Goal: Information Seeking & Learning: Learn about a topic

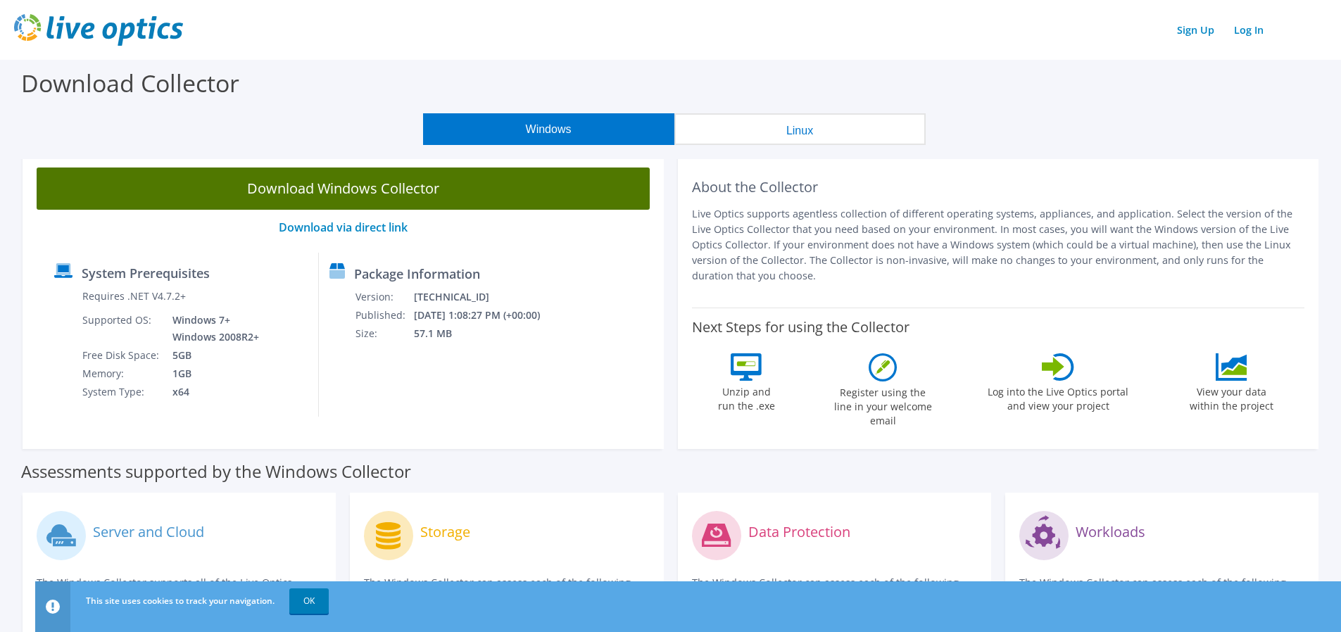
click at [348, 193] on link "Download Windows Collector" at bounding box center [343, 189] width 613 height 42
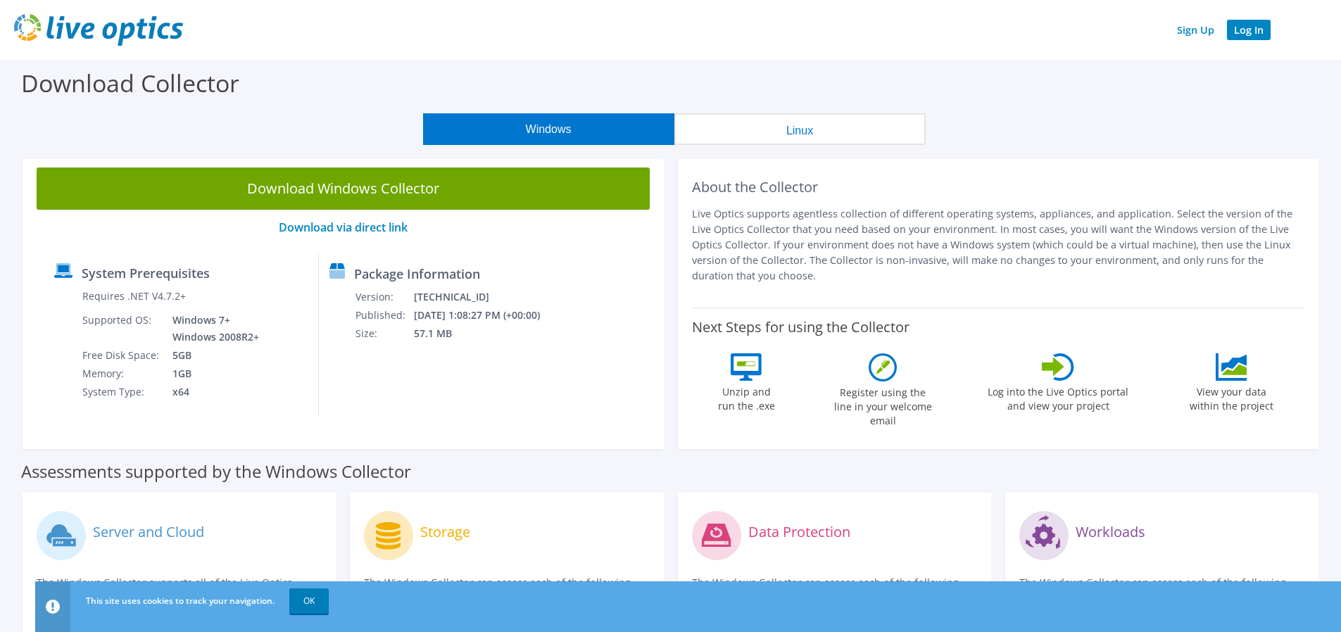
click at [1243, 30] on link "Log In" at bounding box center [1249, 30] width 44 height 20
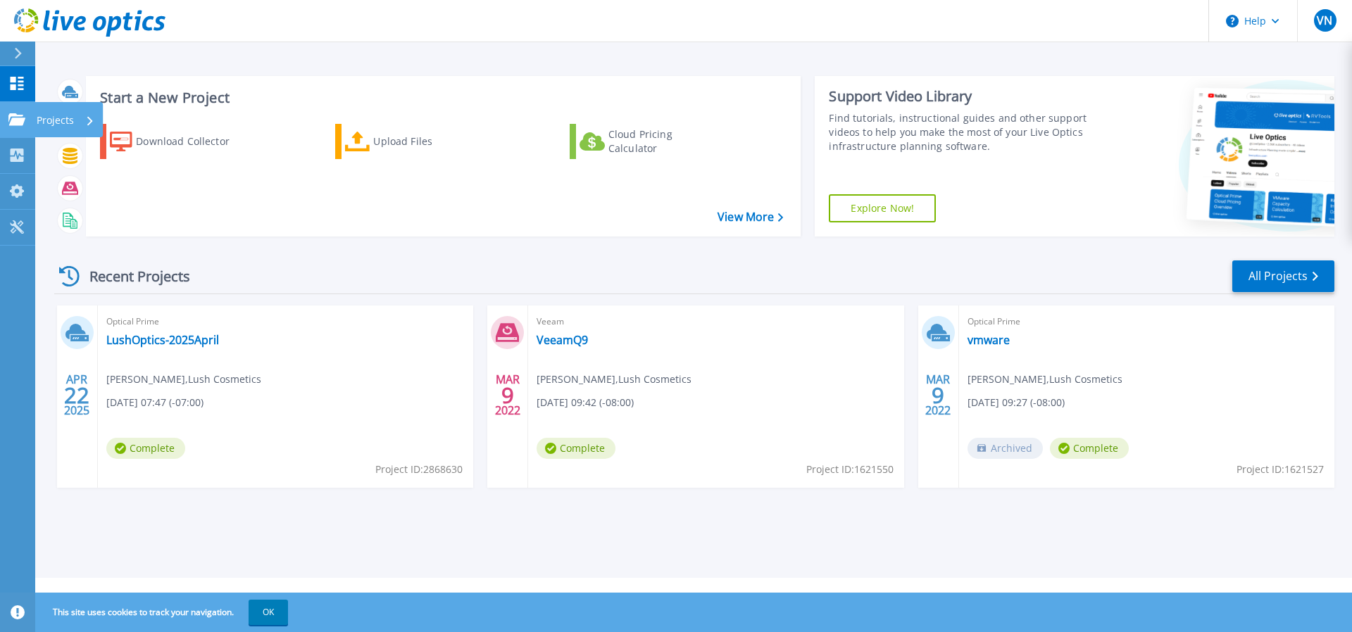
click at [14, 116] on icon at bounding box center [16, 119] width 17 height 12
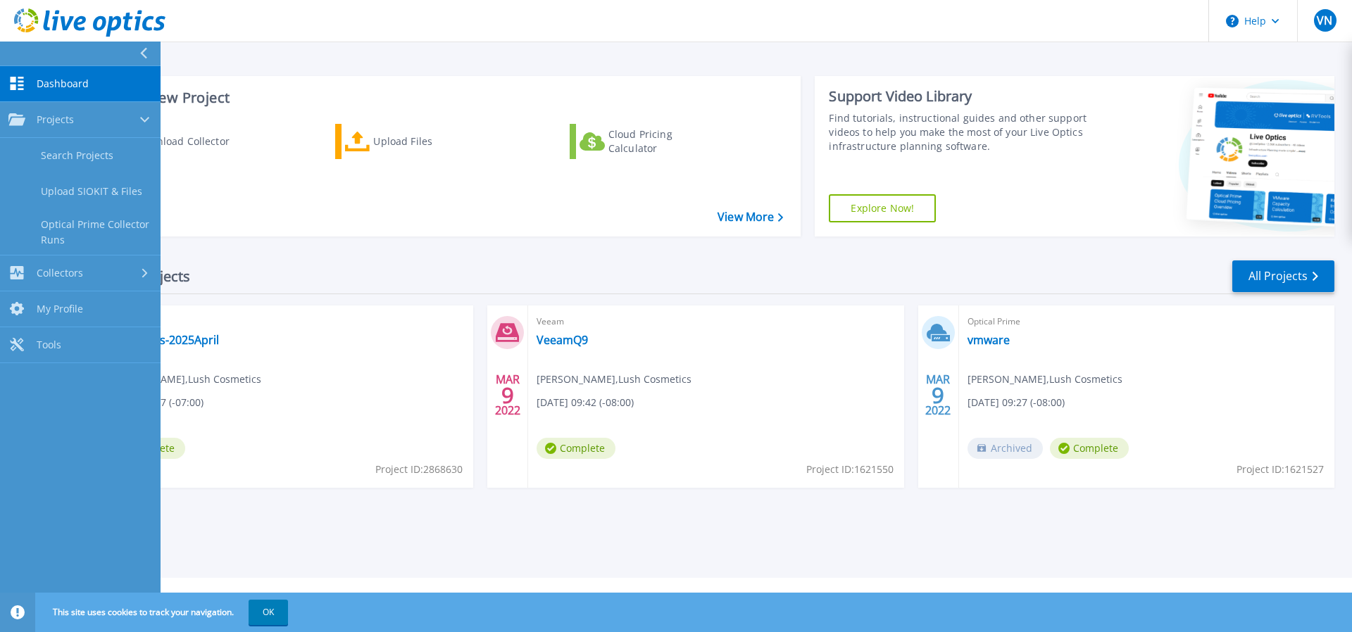
click at [334, 509] on div "APR 22 2025 Optical Prime LushOptics-2025April Vipin Nuna , Lush Cosmetics 04/2…" at bounding box center [688, 411] width 1291 height 211
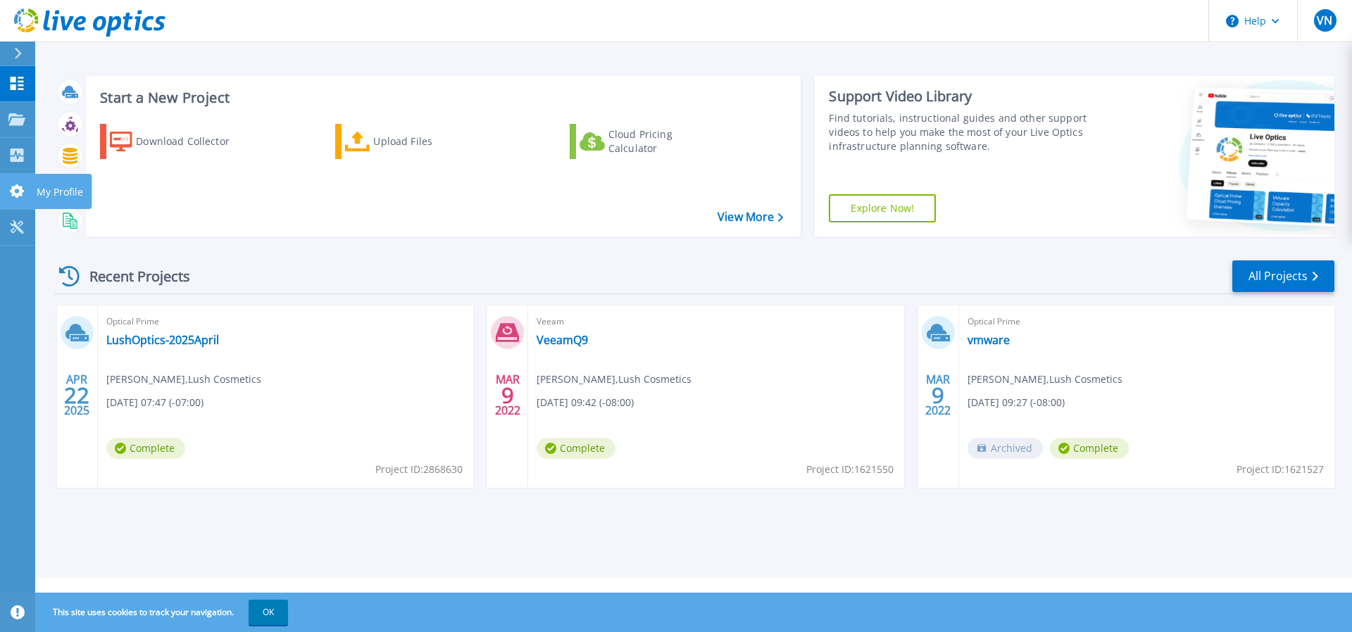
click at [11, 189] on icon at bounding box center [16, 190] width 17 height 13
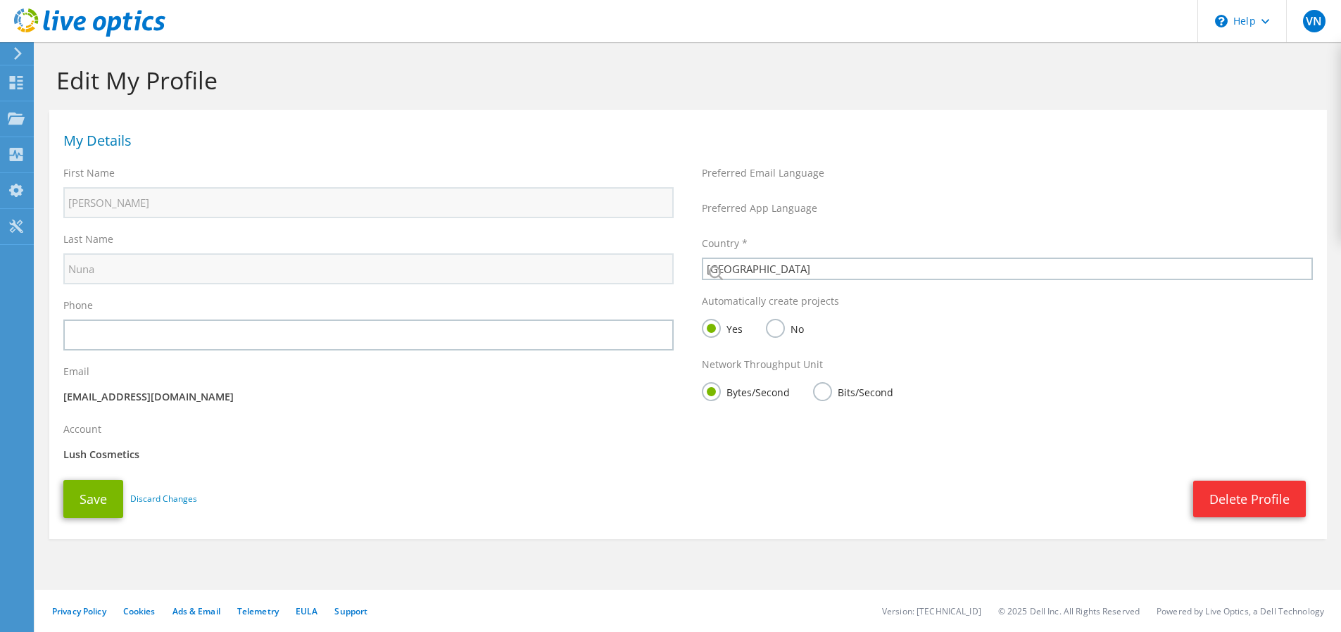
select select "37"
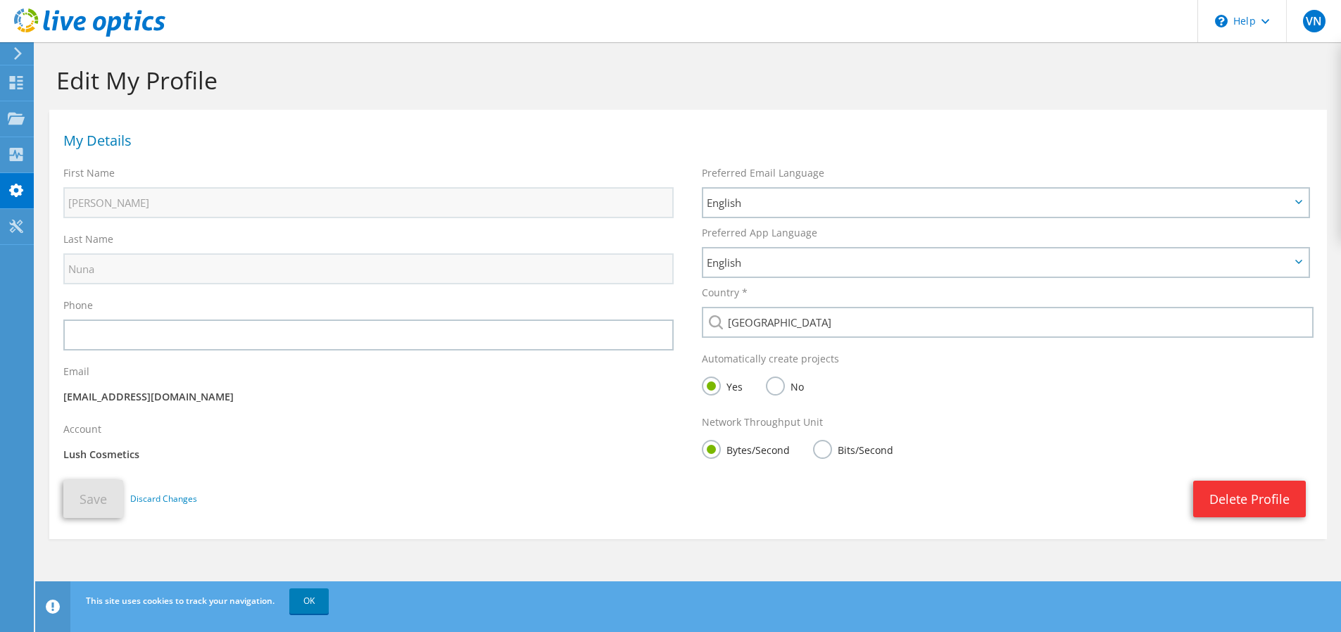
click at [388, 501] on div "Delete Profile" at bounding box center [755, 499] width 1116 height 37
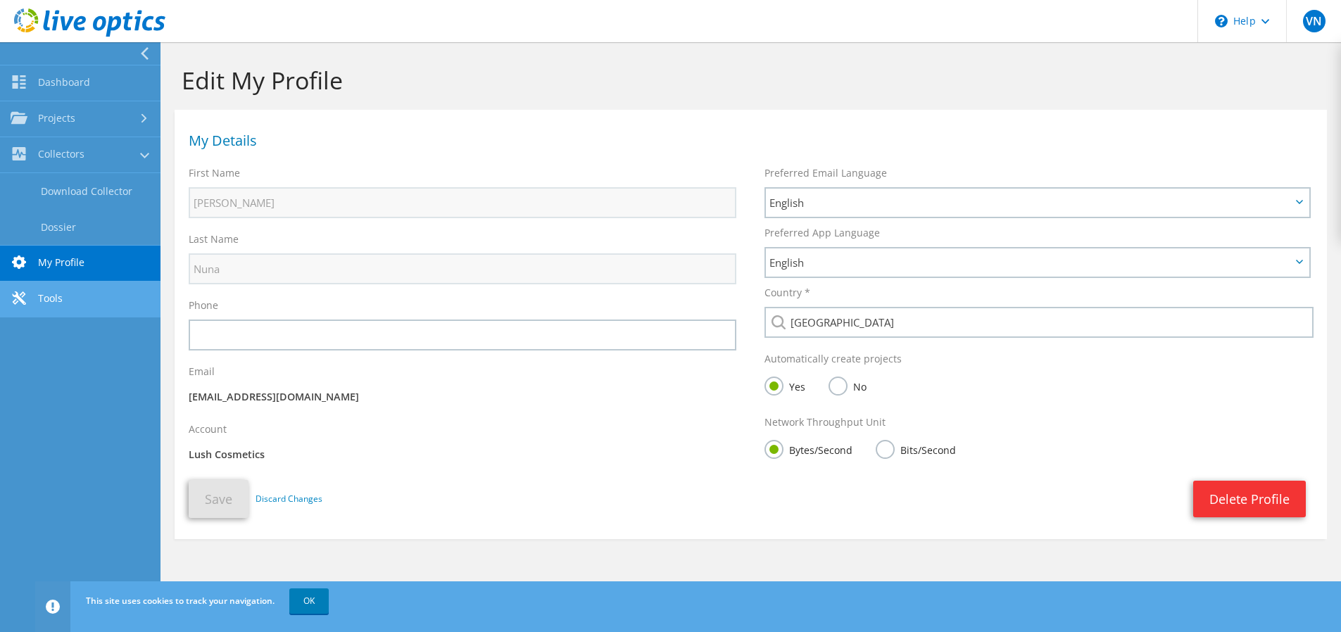
click at [54, 297] on link "Tools" at bounding box center [80, 300] width 161 height 36
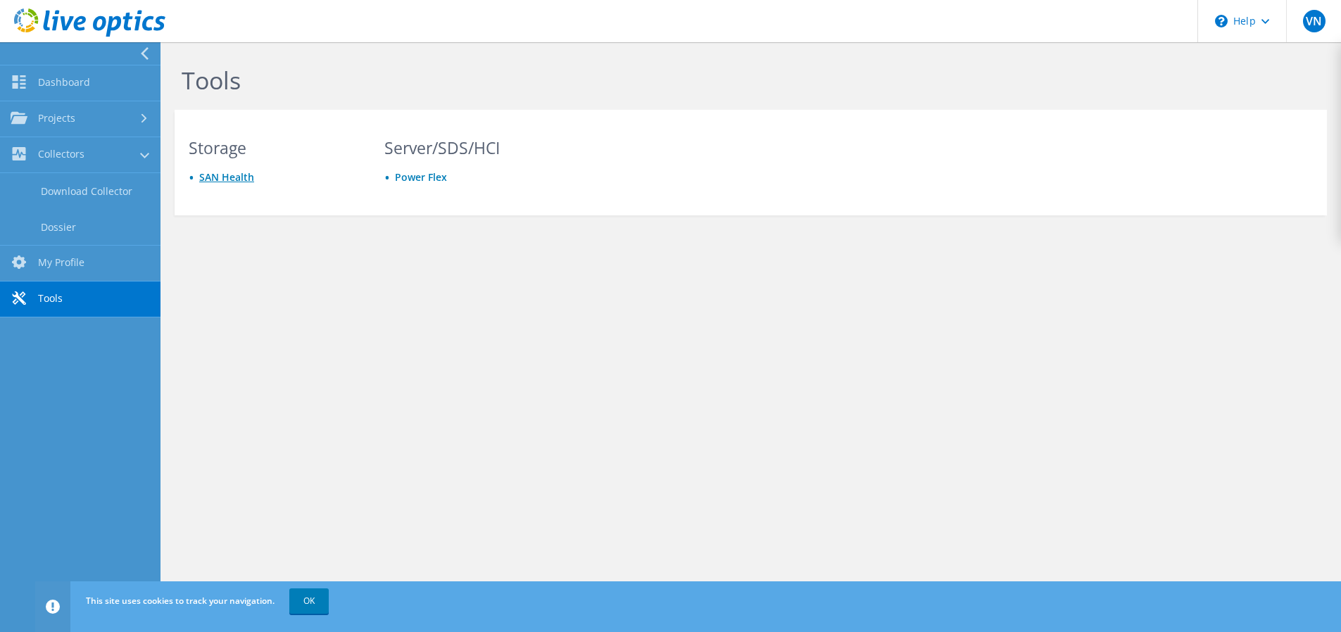
click at [220, 180] on link "SAN Health" at bounding box center [226, 176] width 55 height 13
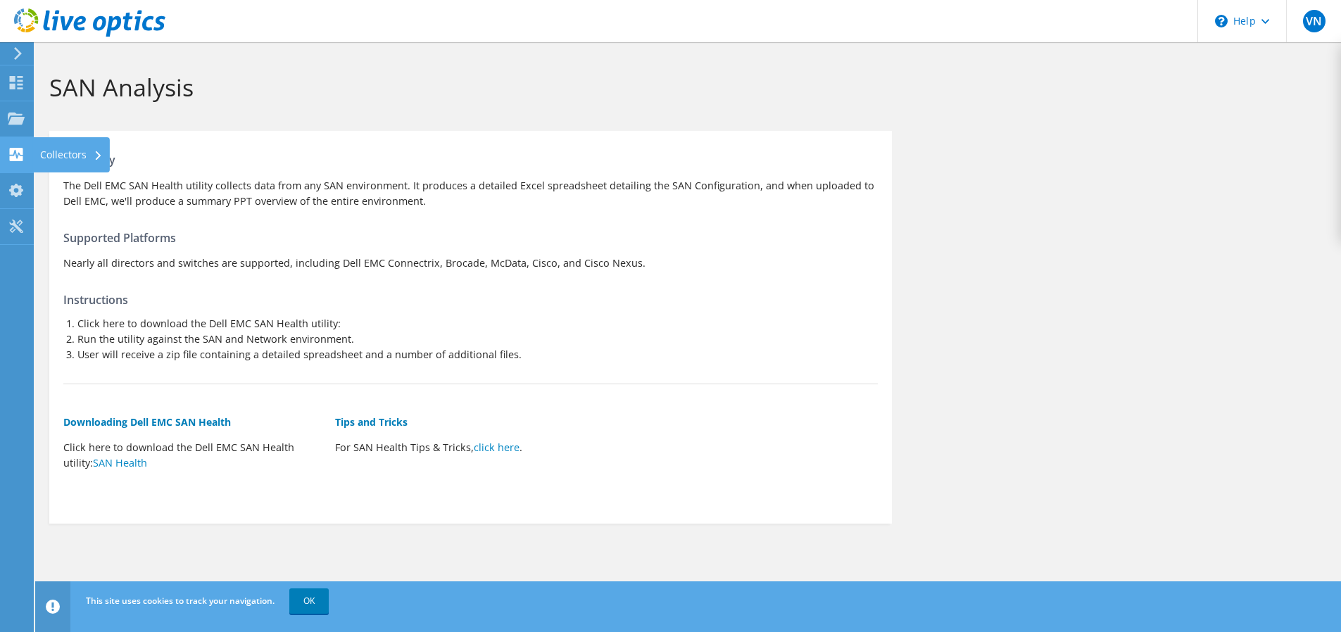
click at [11, 157] on use at bounding box center [16, 154] width 13 height 13
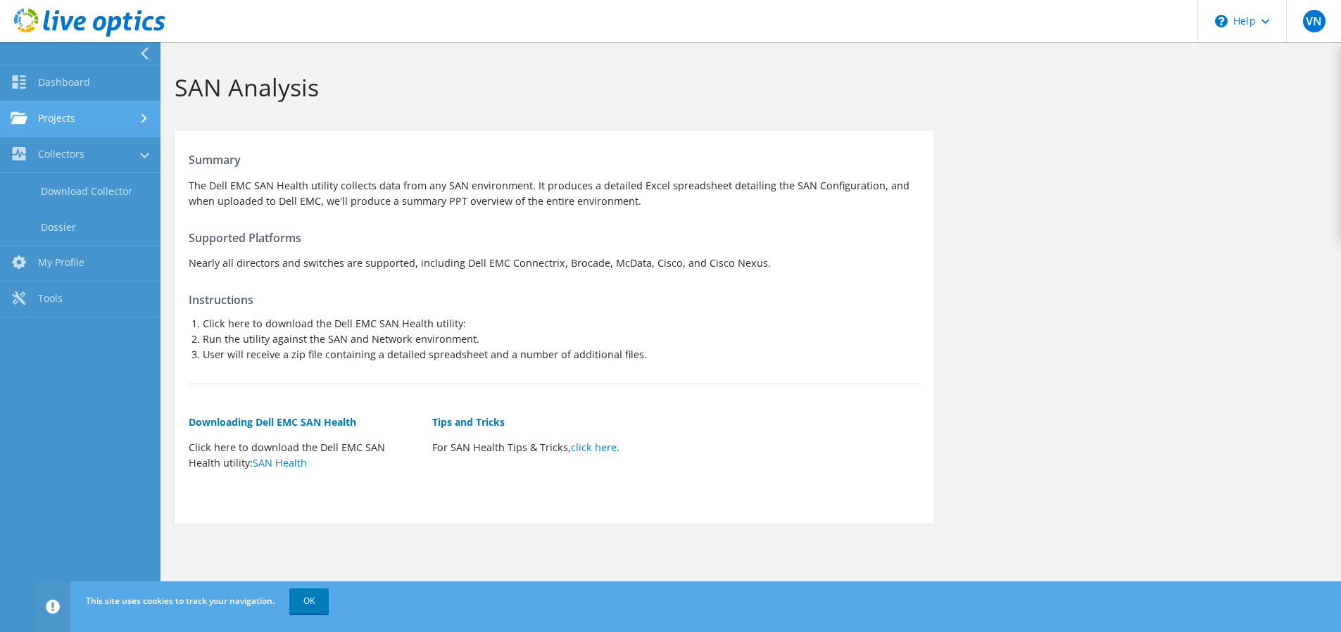
click at [57, 120] on link "Projects" at bounding box center [80, 119] width 161 height 36
click at [1042, 402] on div "Summary The Dell EMC SAN Health utility collects data from any SAN environment.…" at bounding box center [751, 327] width 1181 height 407
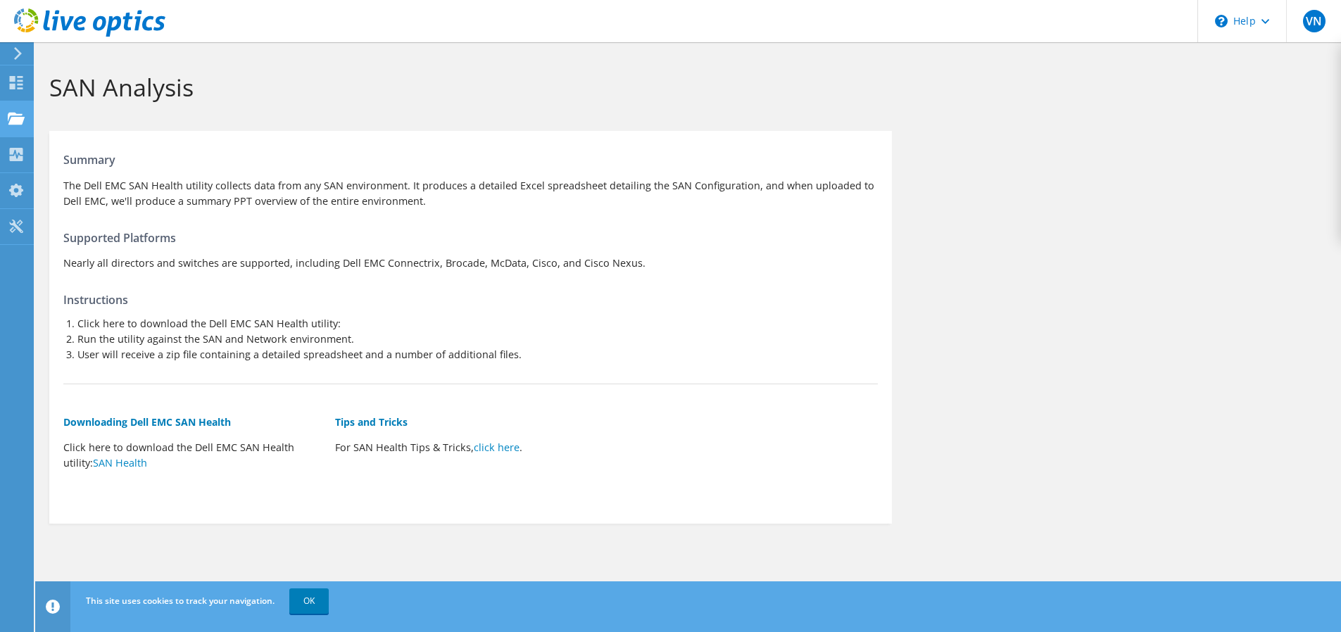
click at [9, 116] on use at bounding box center [16, 118] width 17 height 12
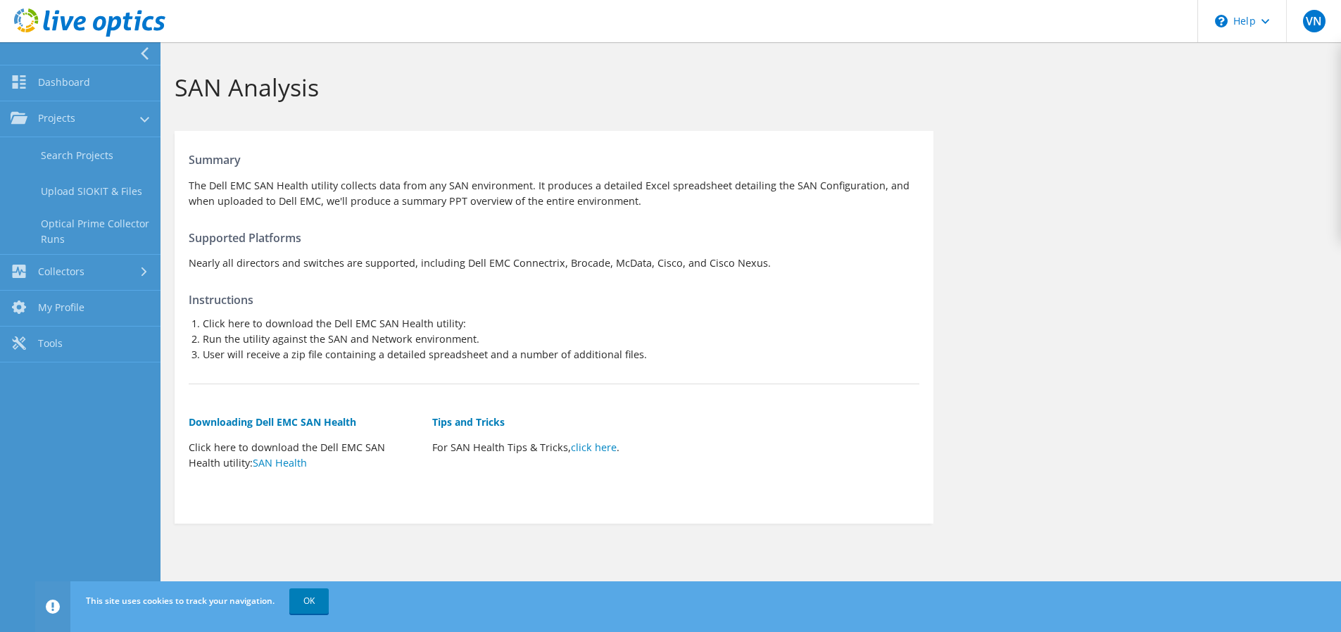
click at [1141, 367] on div "Summary The Dell EMC SAN Health utility collects data from any SAN environment.…" at bounding box center [751, 327] width 1181 height 407
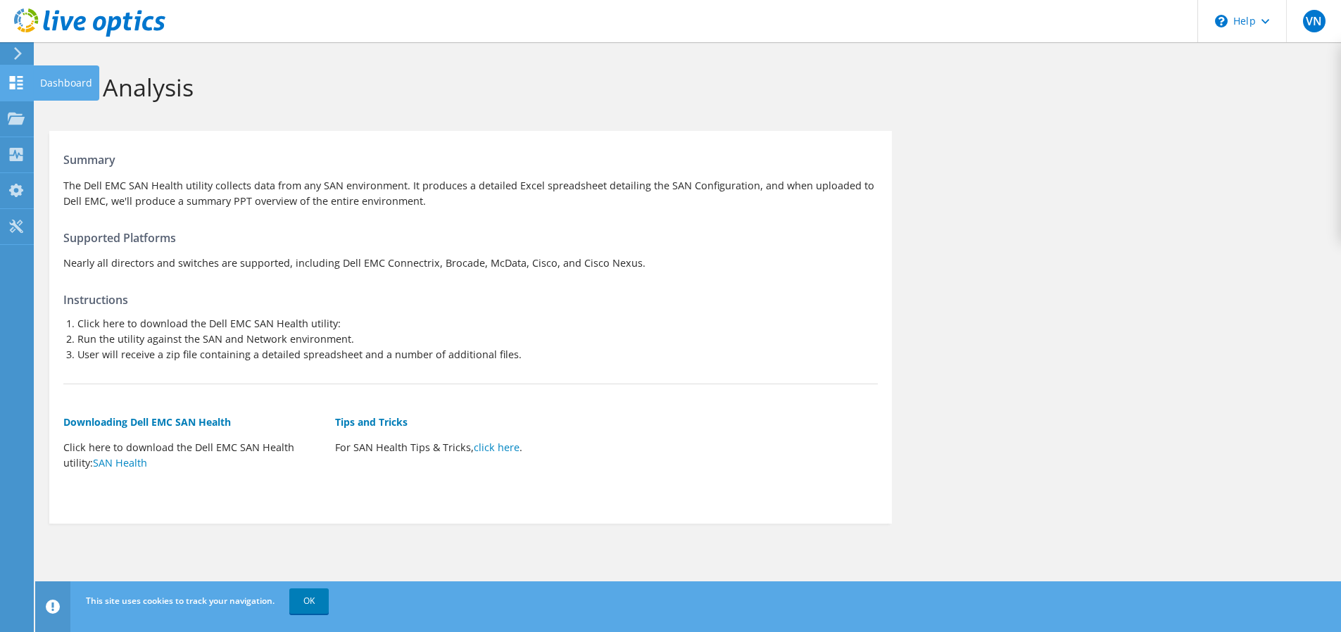
click at [14, 90] on div at bounding box center [16, 84] width 17 height 15
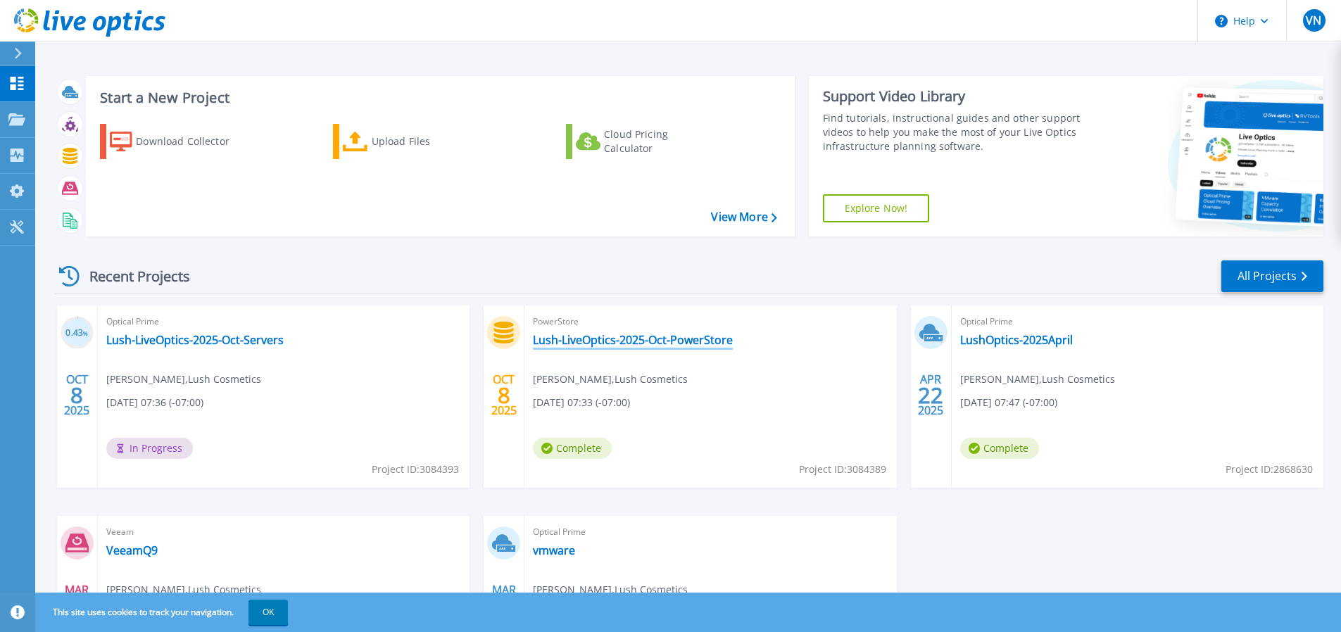
click at [661, 335] on link "Lush-LiveOptics-2025-Oct-PowerStore" at bounding box center [633, 340] width 200 height 14
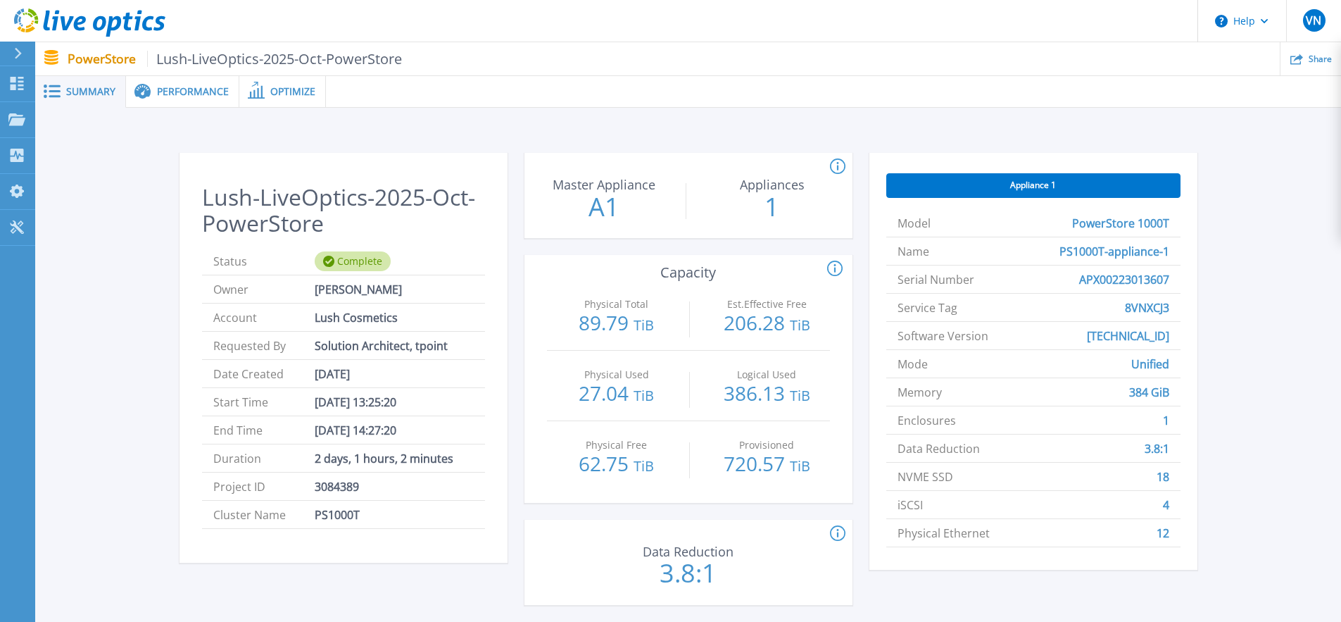
click at [183, 92] on span "Performance" at bounding box center [193, 92] width 72 height 10
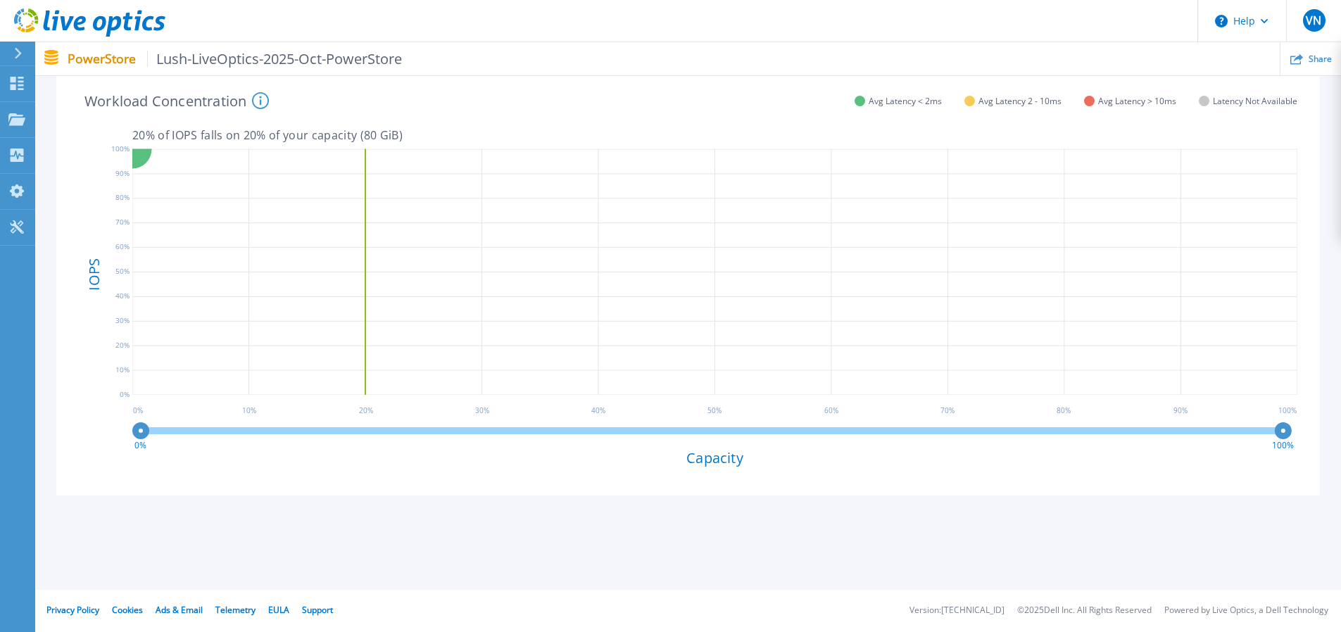
scroll to position [27, 0]
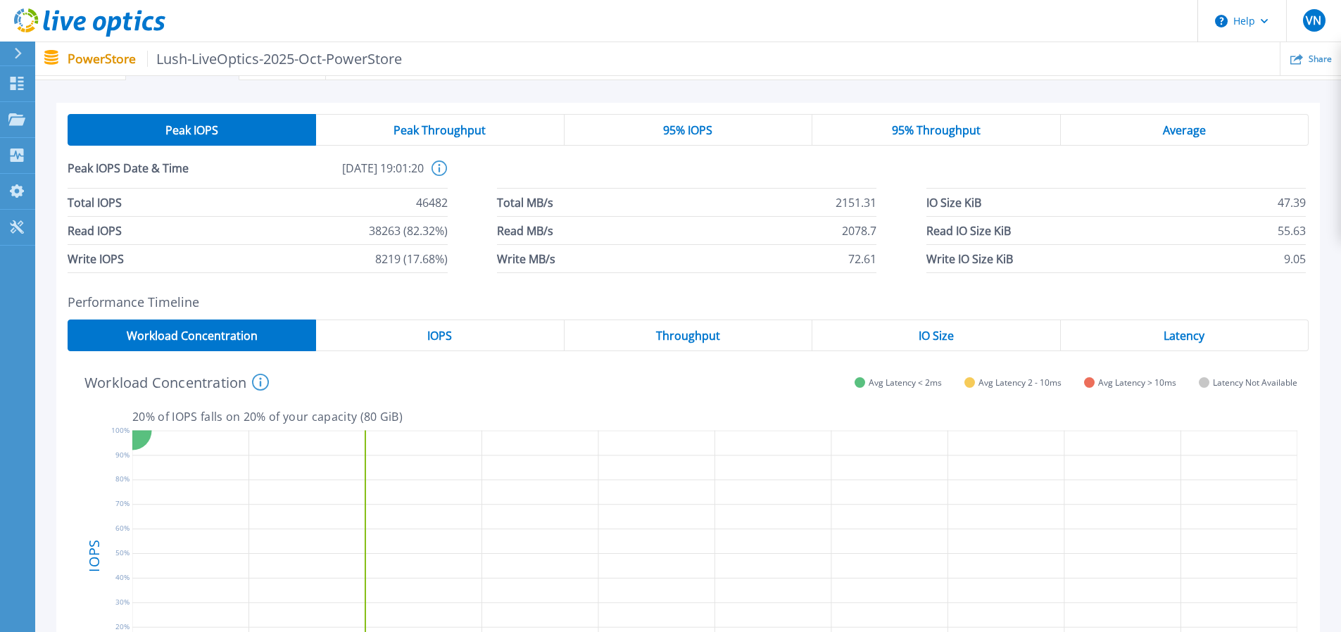
click at [449, 330] on span "IOPS" at bounding box center [439, 335] width 25 height 11
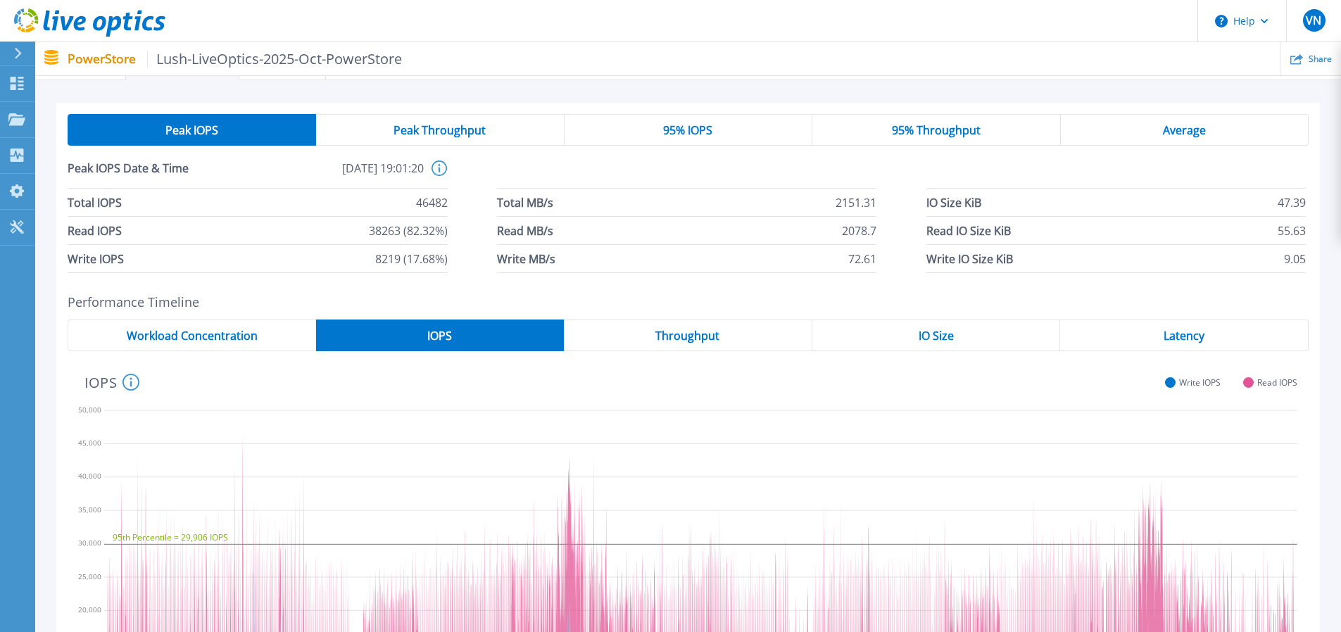
scroll to position [168, 0]
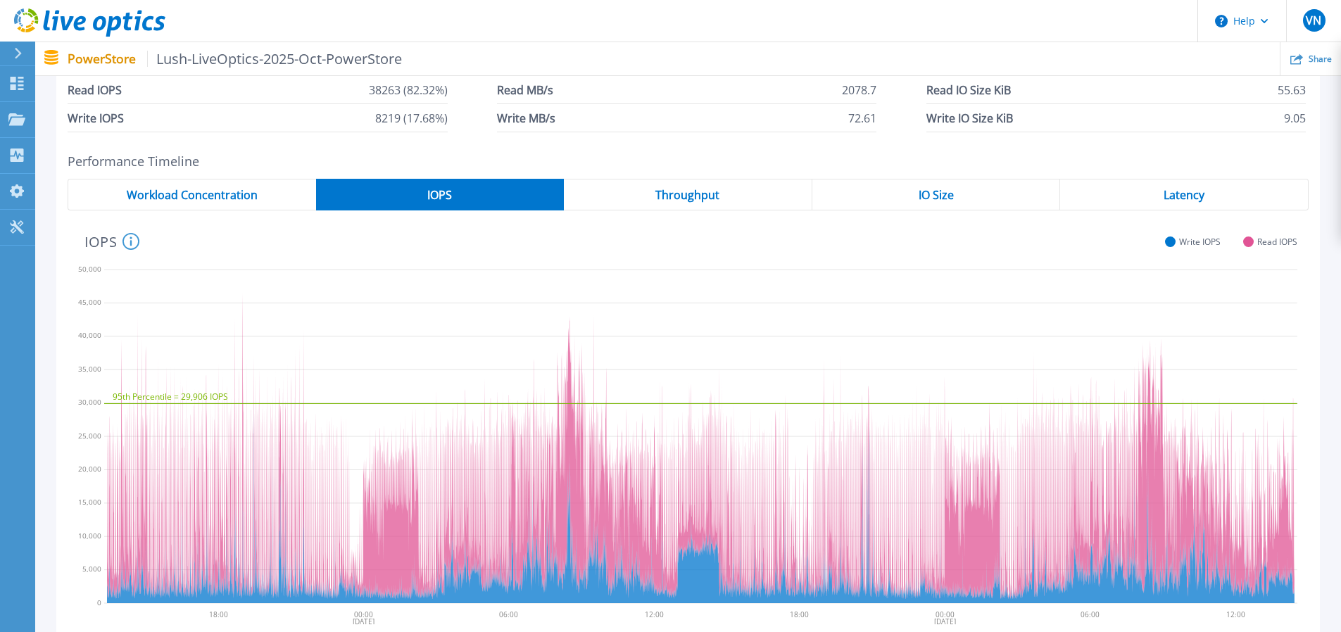
click at [701, 200] on span "Throughput" at bounding box center [687, 194] width 64 height 11
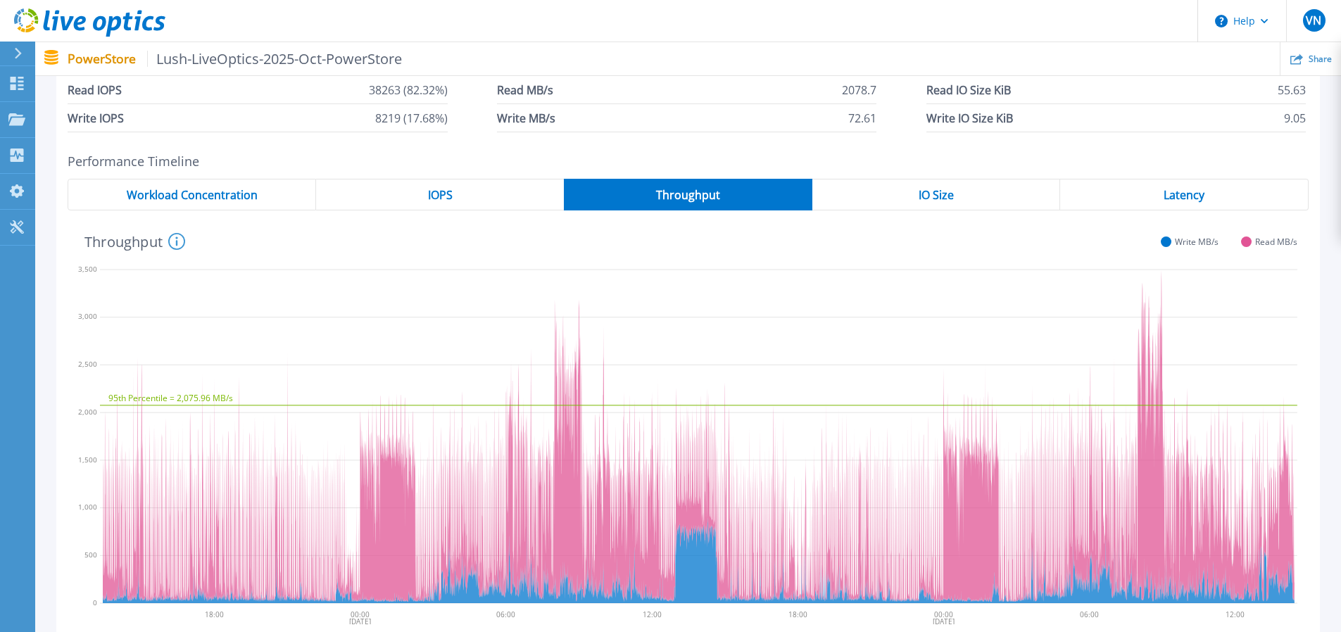
click at [925, 199] on span "IO Size" at bounding box center [936, 194] width 35 height 11
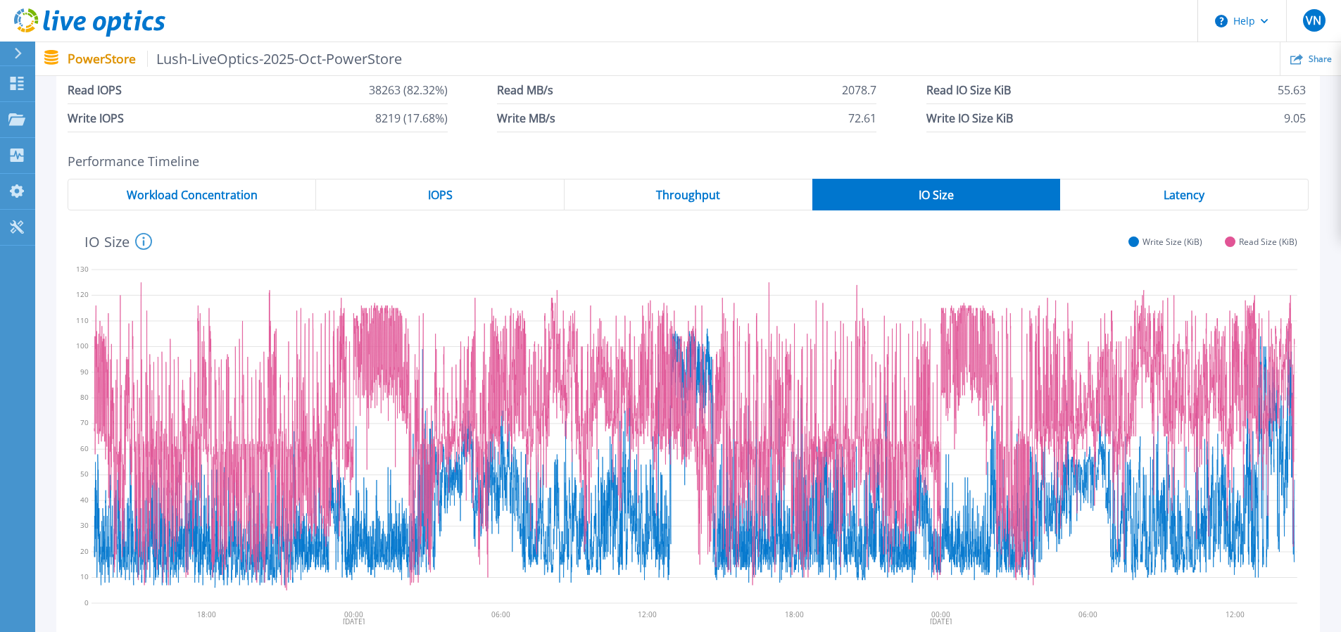
click at [1177, 201] on span "Latency" at bounding box center [1184, 194] width 41 height 11
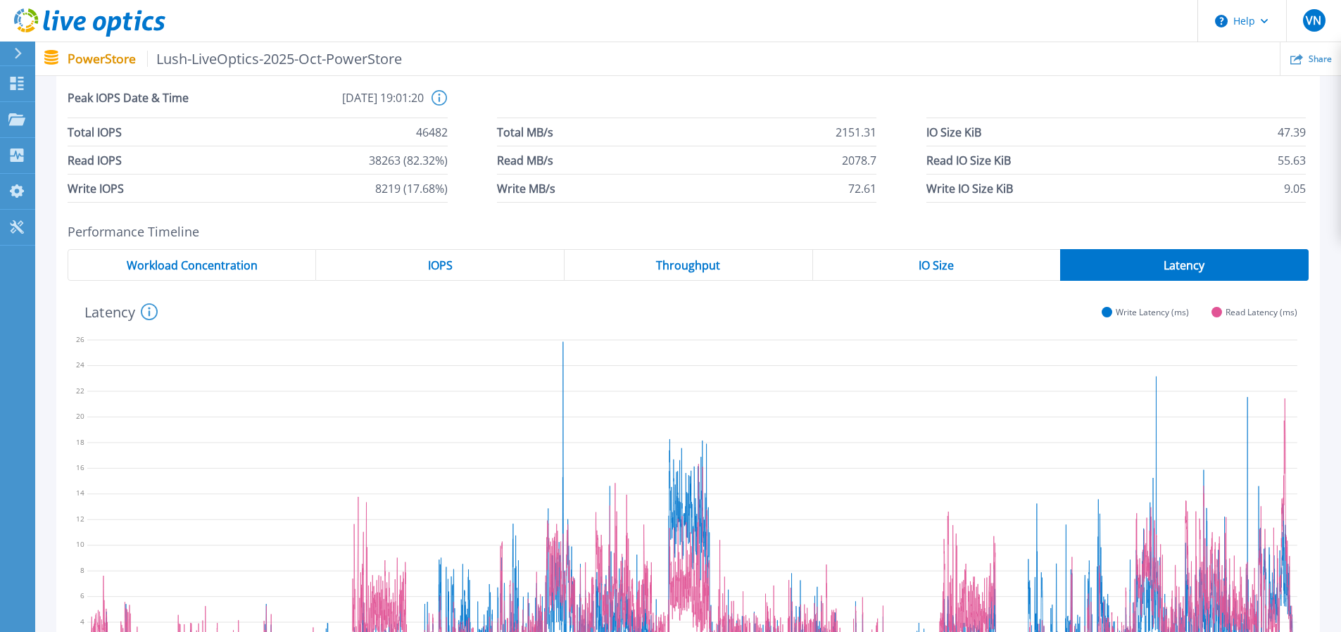
scroll to position [0, 0]
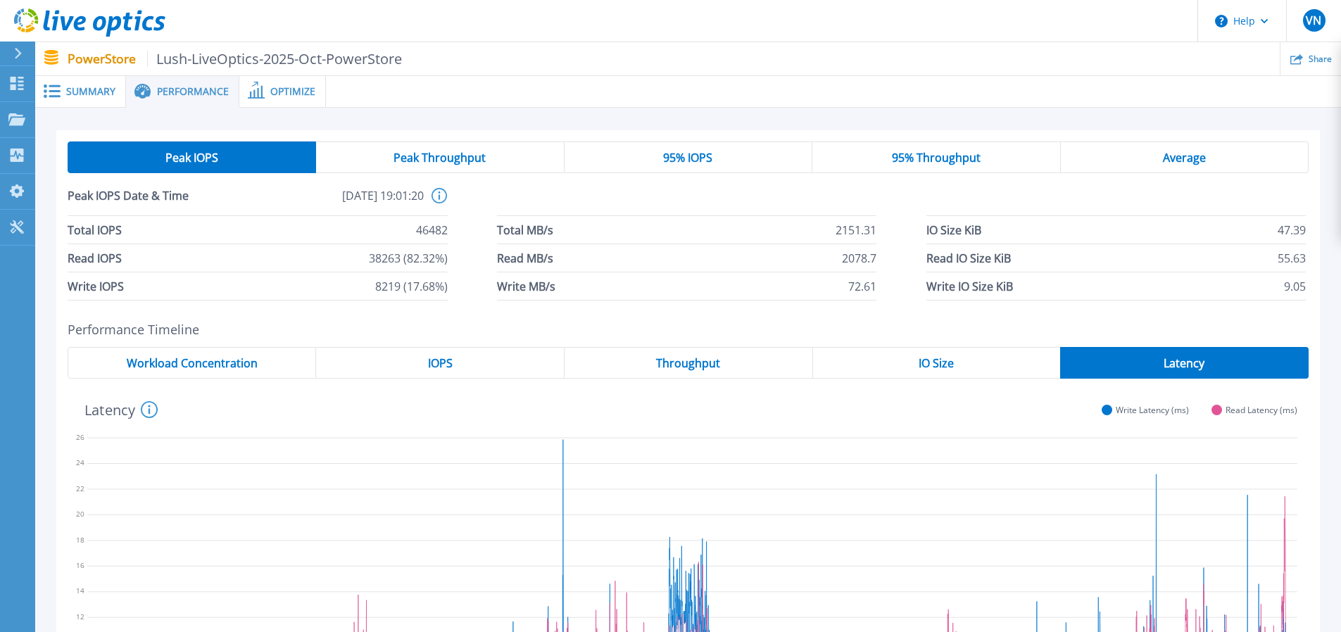
click at [472, 159] on span "Peak Throughput" at bounding box center [440, 157] width 92 height 11
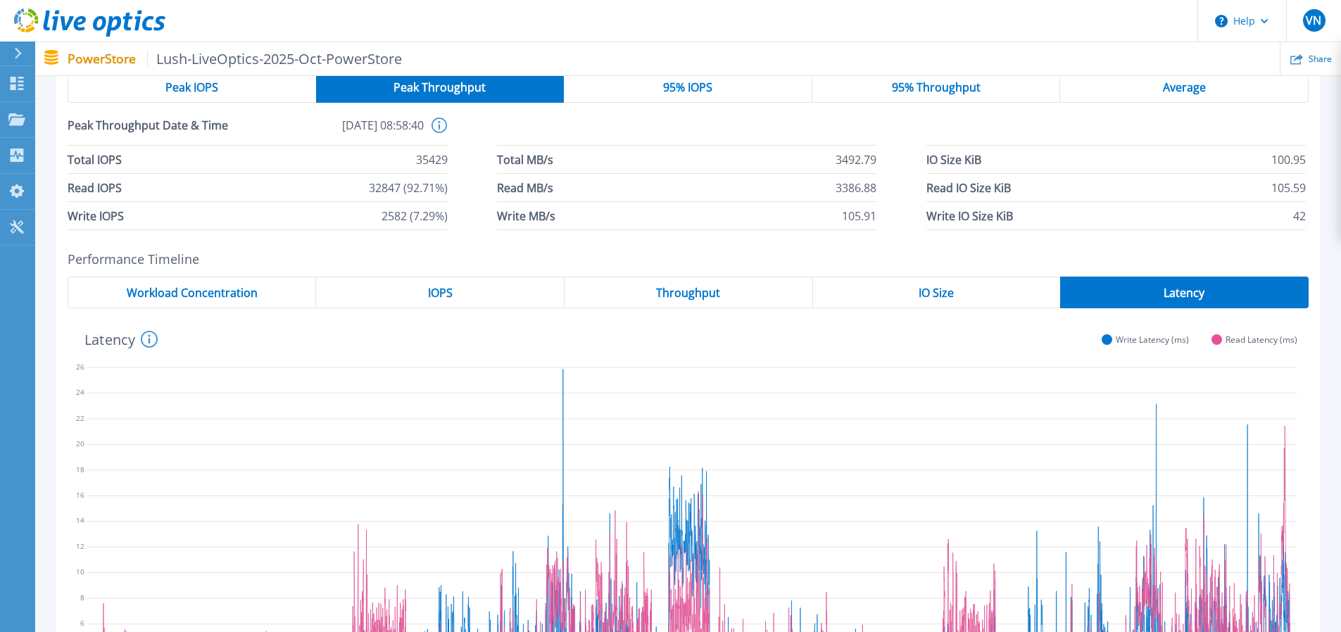
scroll to position [141, 0]
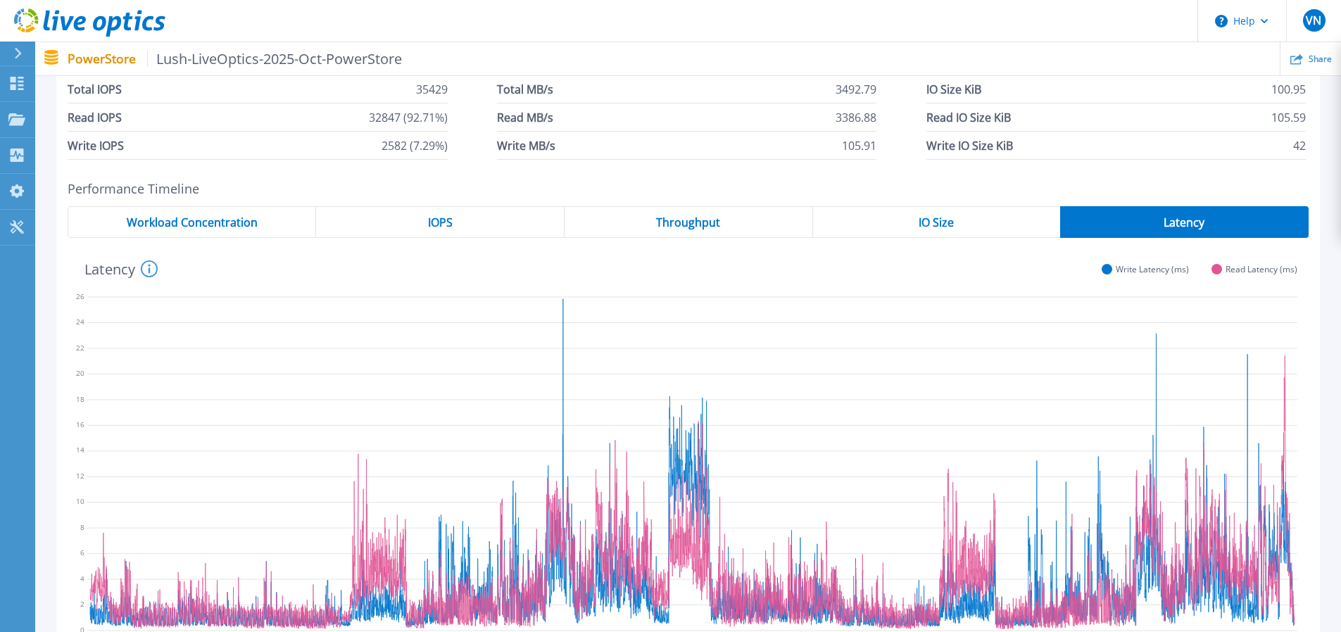
click at [226, 228] on span "Workload Concentration" at bounding box center [192, 222] width 131 height 11
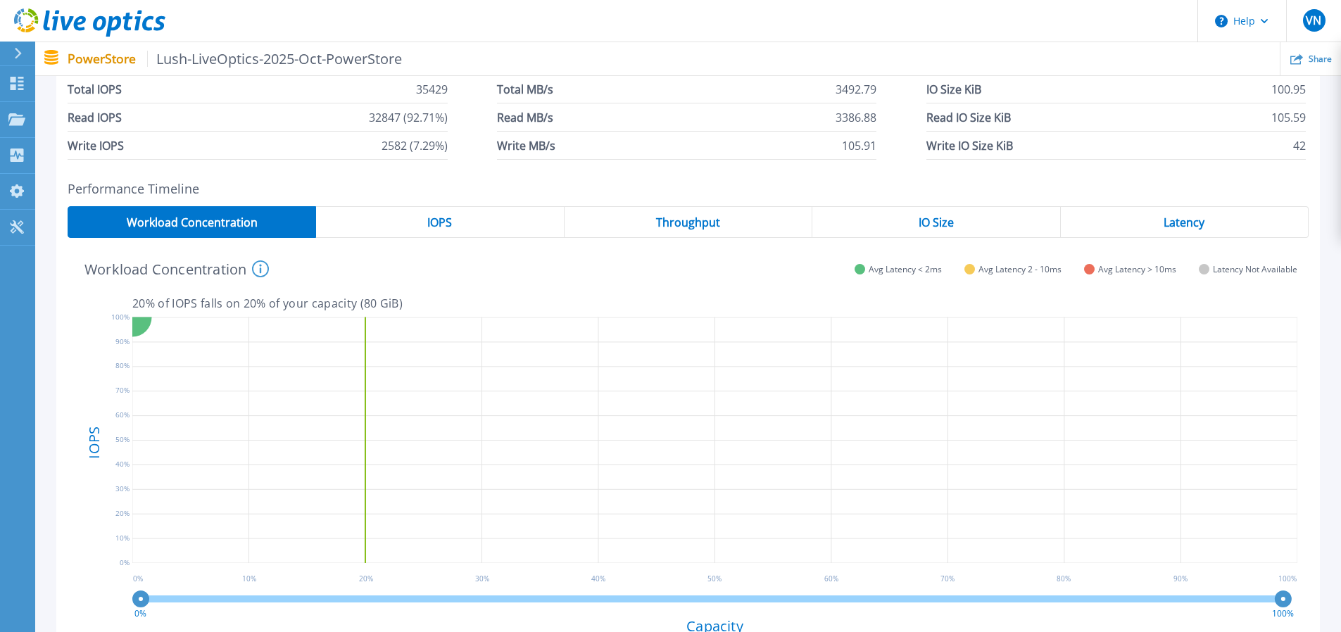
click at [443, 222] on span "IOPS" at bounding box center [439, 222] width 25 height 11
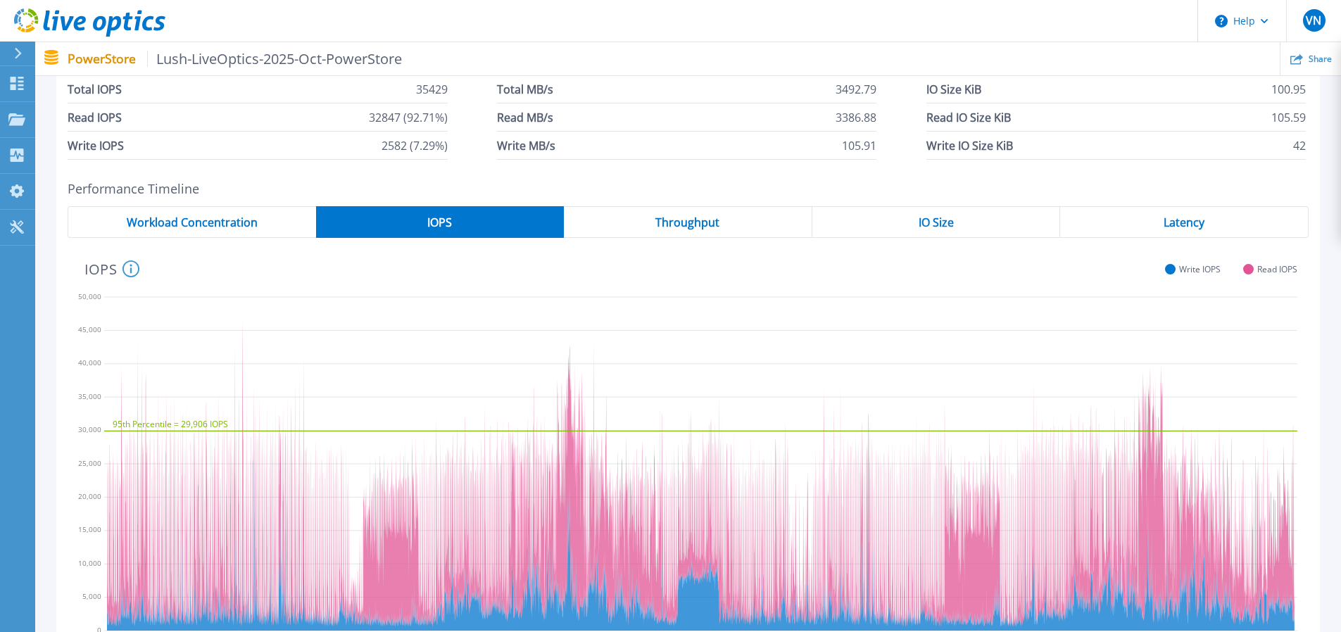
click at [678, 221] on span "Throughput" at bounding box center [687, 222] width 64 height 11
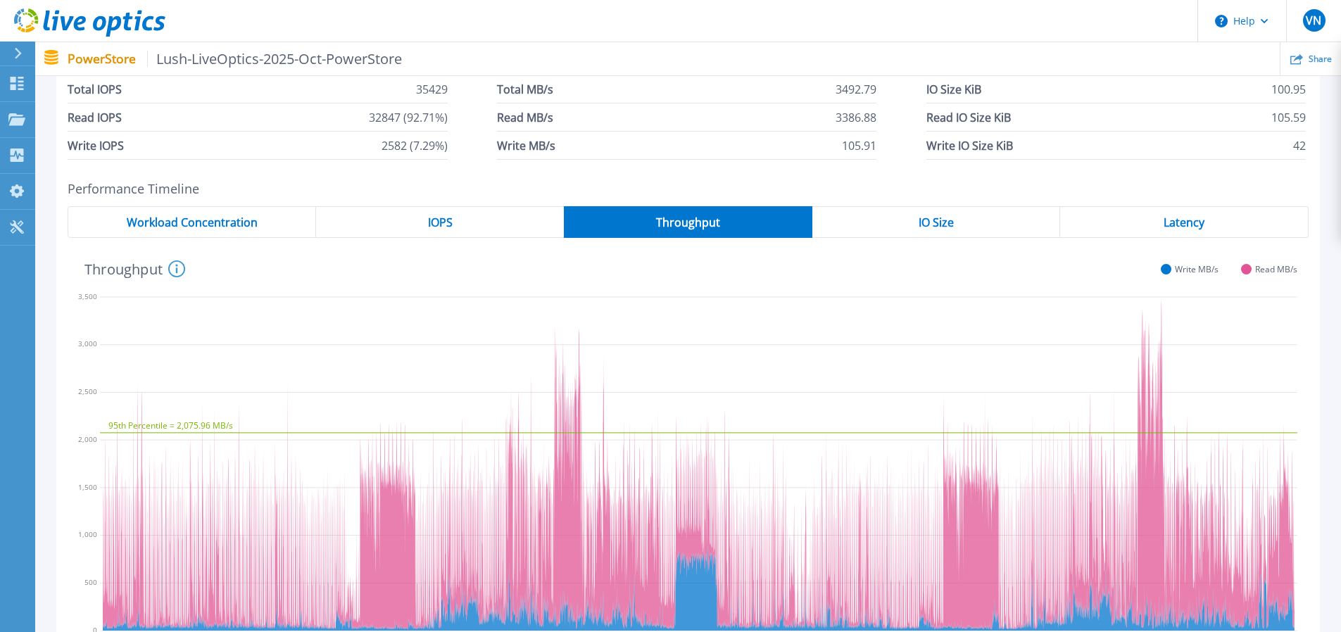
click at [948, 218] on span "IO Size" at bounding box center [936, 222] width 35 height 11
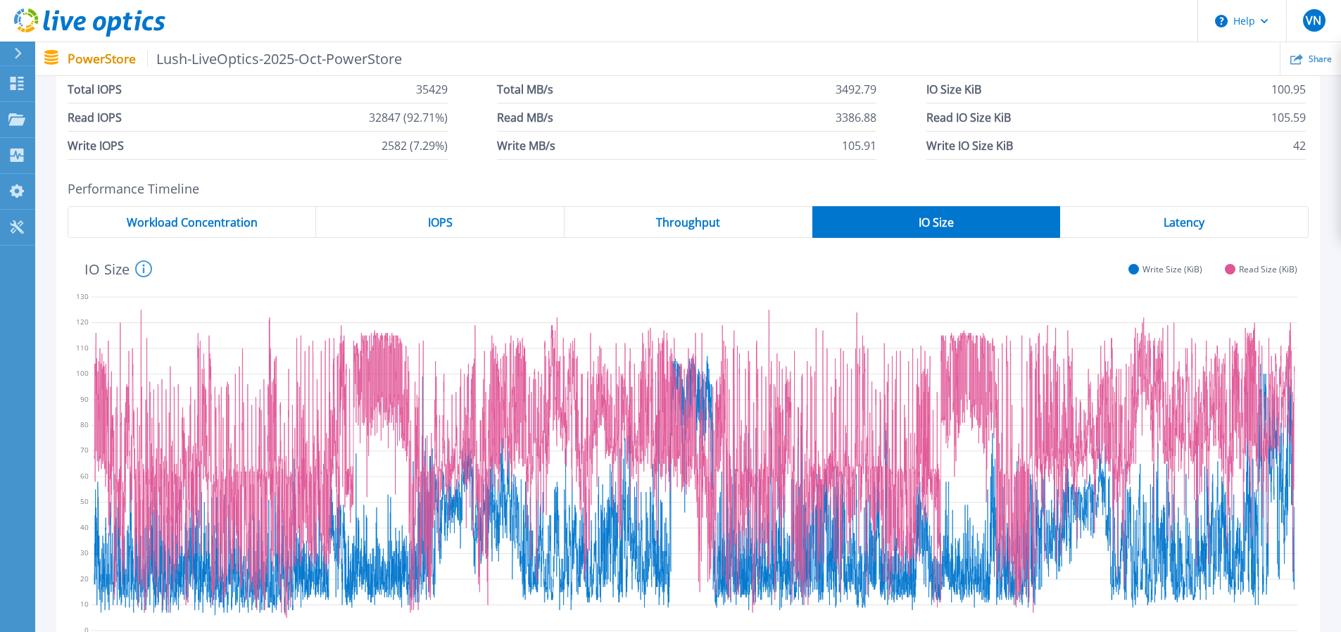
click at [1157, 224] on div "Latency" at bounding box center [1184, 222] width 249 height 32
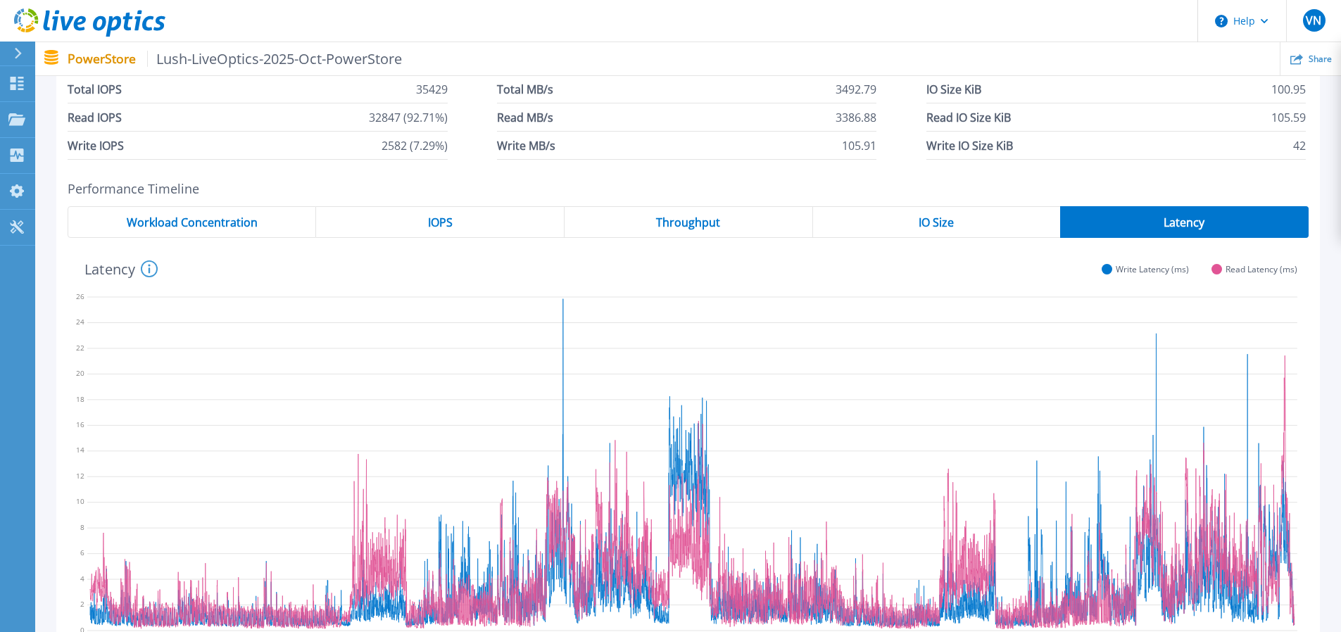
click at [192, 222] on span "Workload Concentration" at bounding box center [192, 222] width 131 height 11
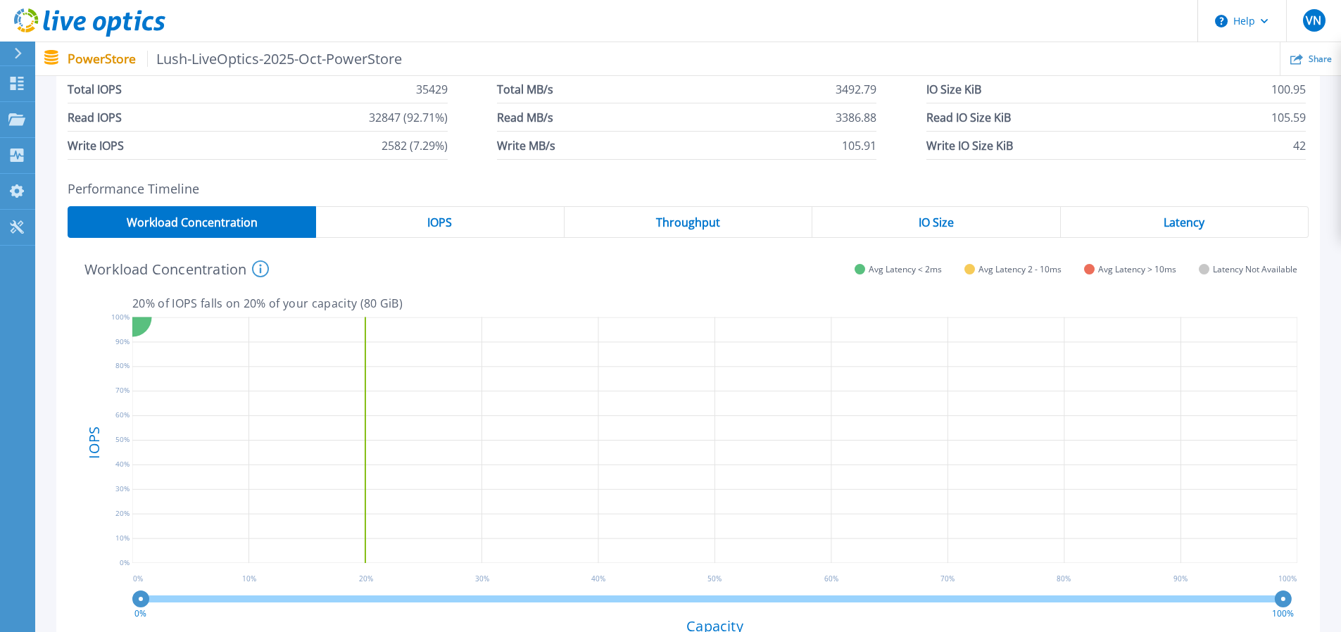
scroll to position [70, 0]
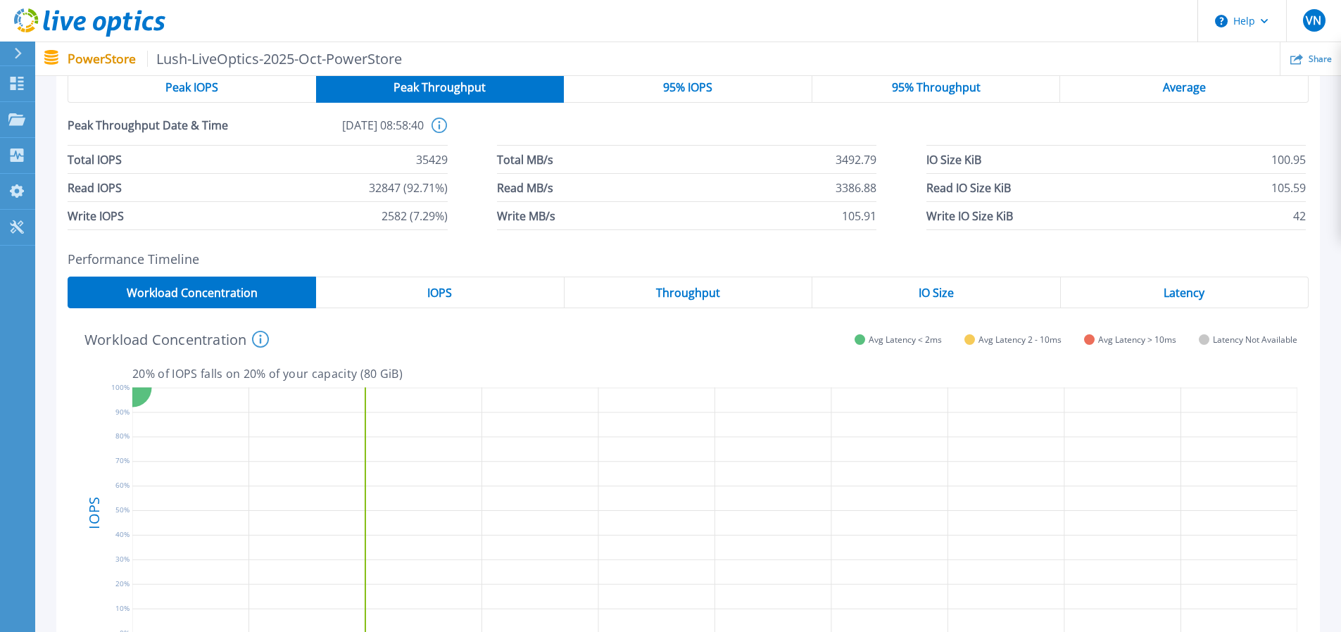
click at [702, 84] on span "95% IOPS" at bounding box center [687, 87] width 49 height 11
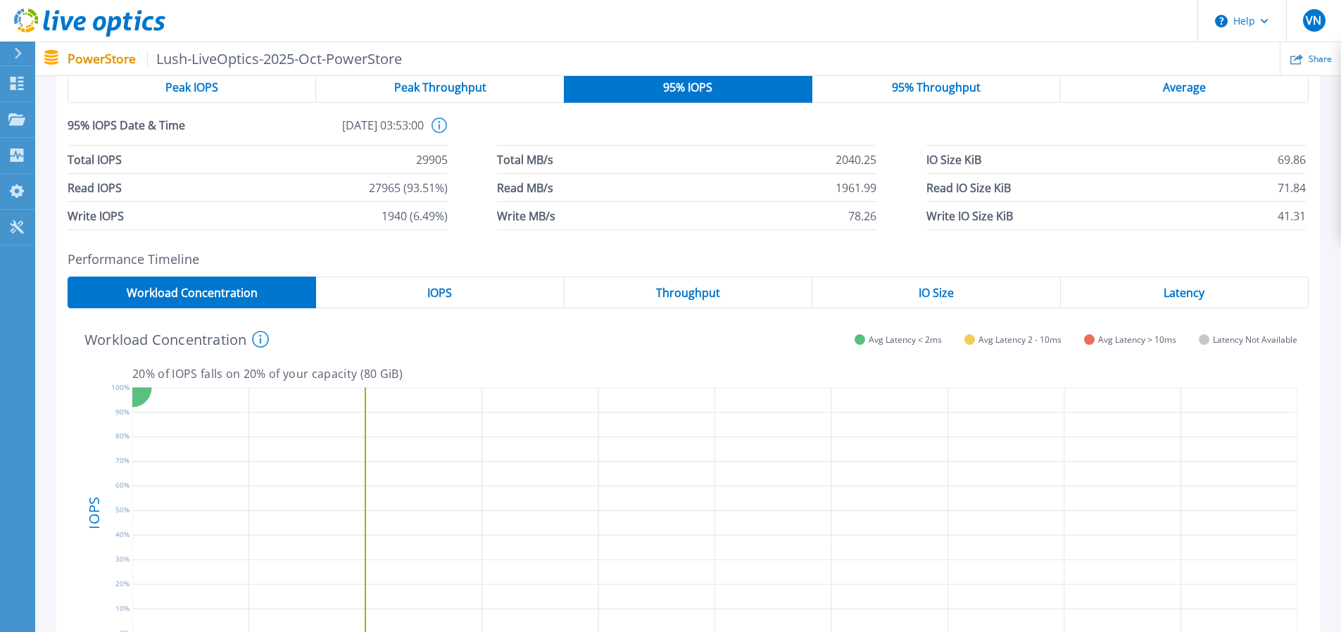
click at [423, 90] on span "Peak Throughput" at bounding box center [440, 87] width 92 height 11
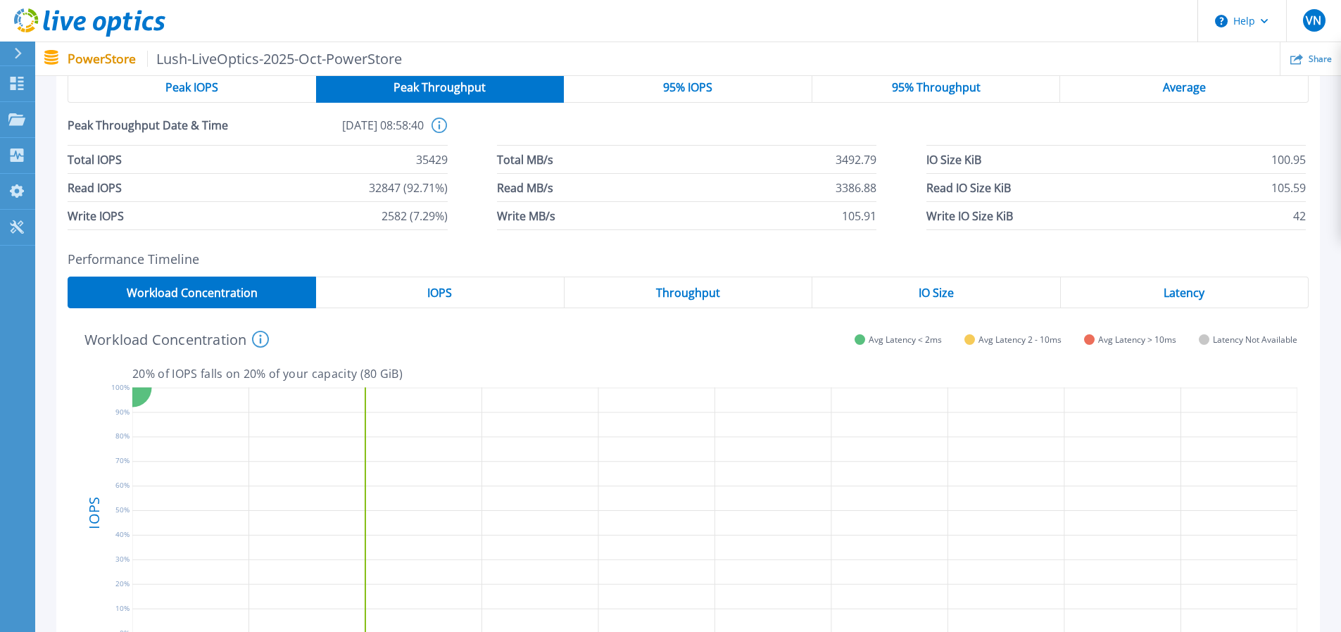
click at [199, 92] on span "Peak IOPS" at bounding box center [191, 87] width 53 height 11
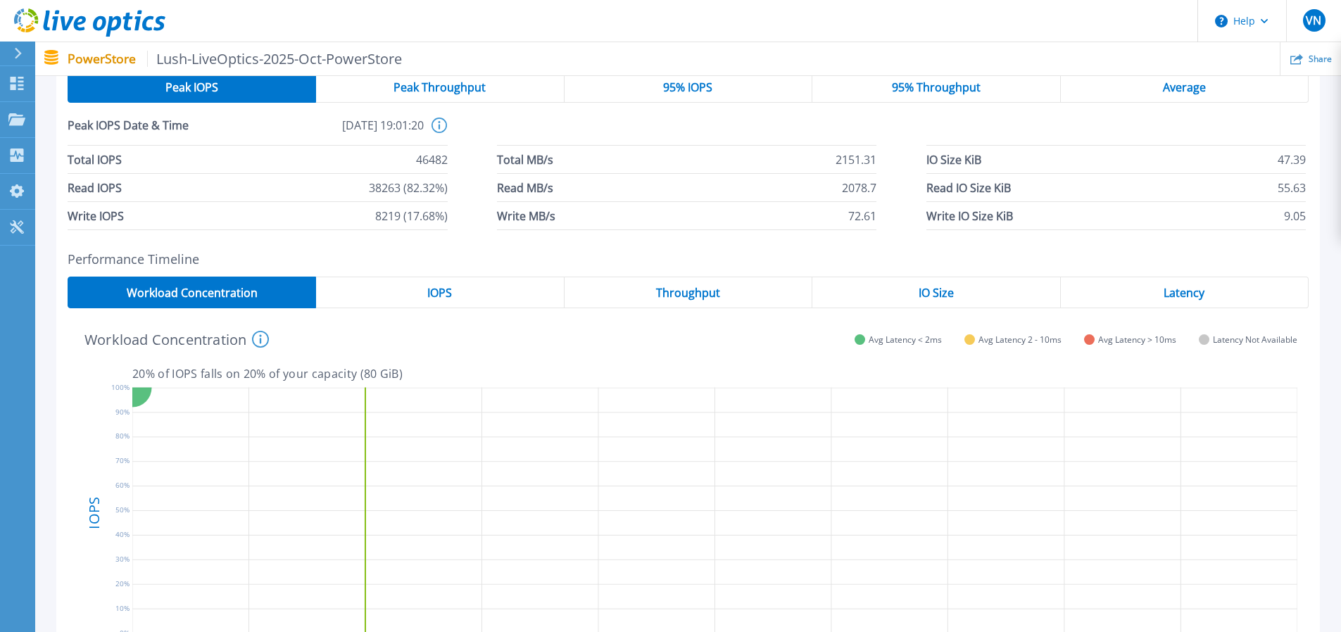
scroll to position [211, 0]
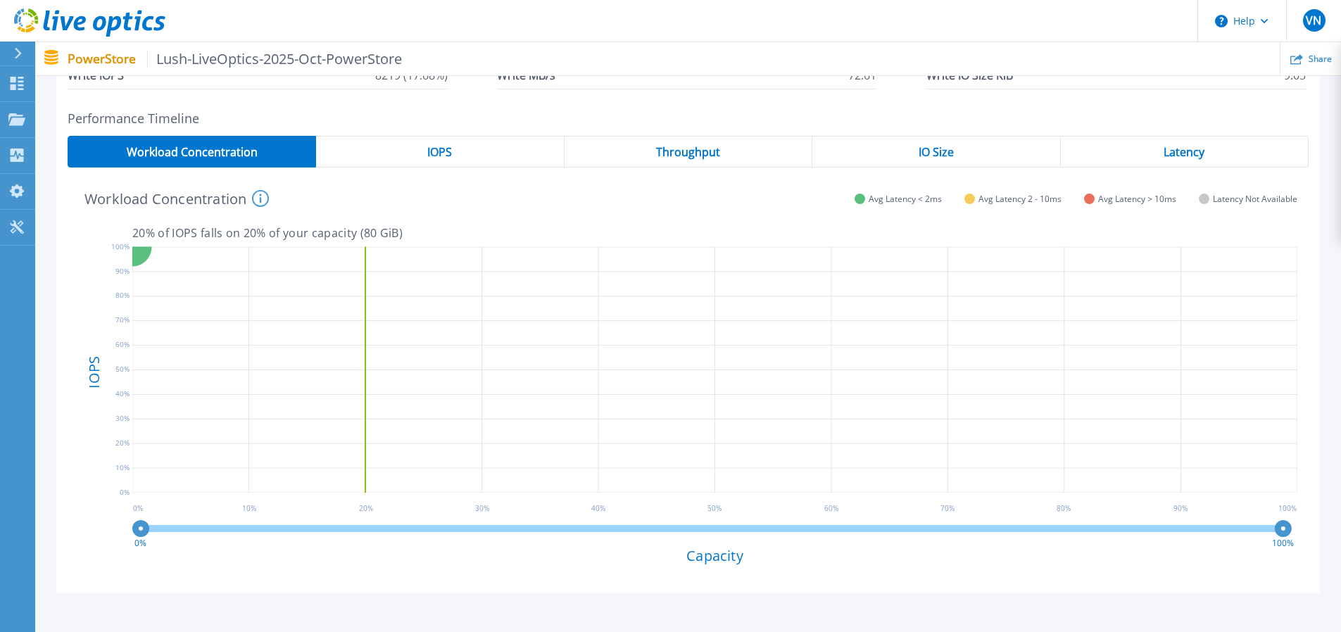
click at [365, 323] on icon at bounding box center [714, 372] width 1165 height 264
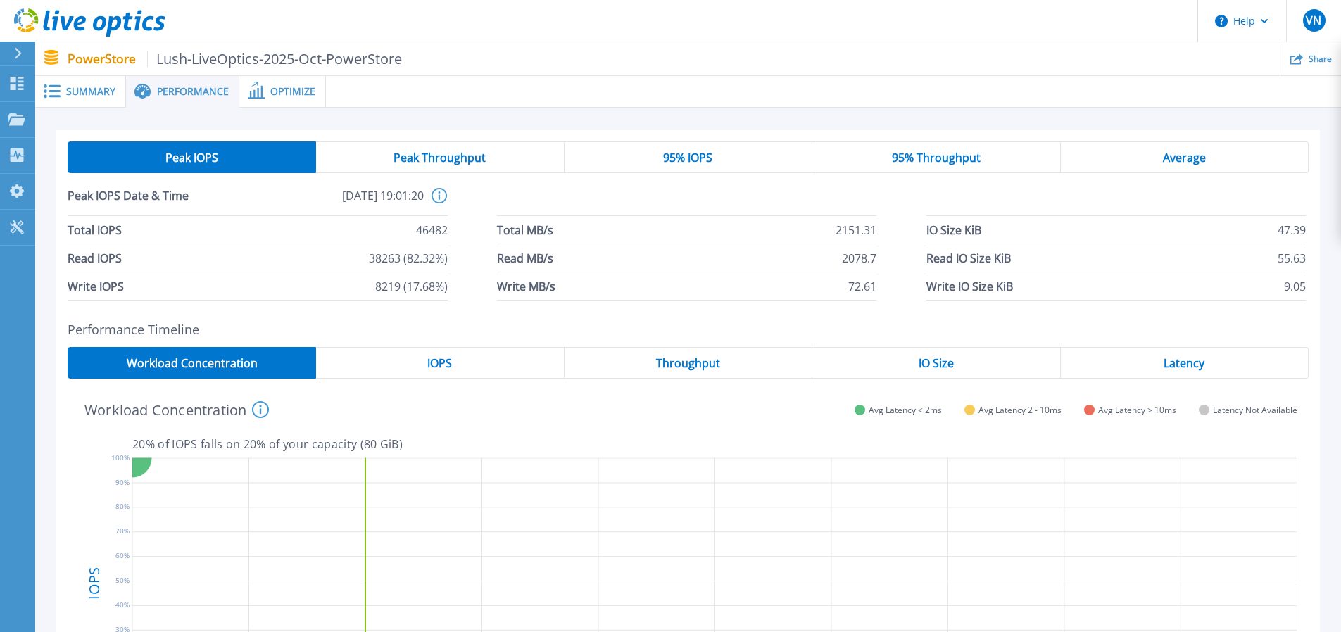
click at [446, 360] on span "IOPS" at bounding box center [439, 363] width 25 height 11
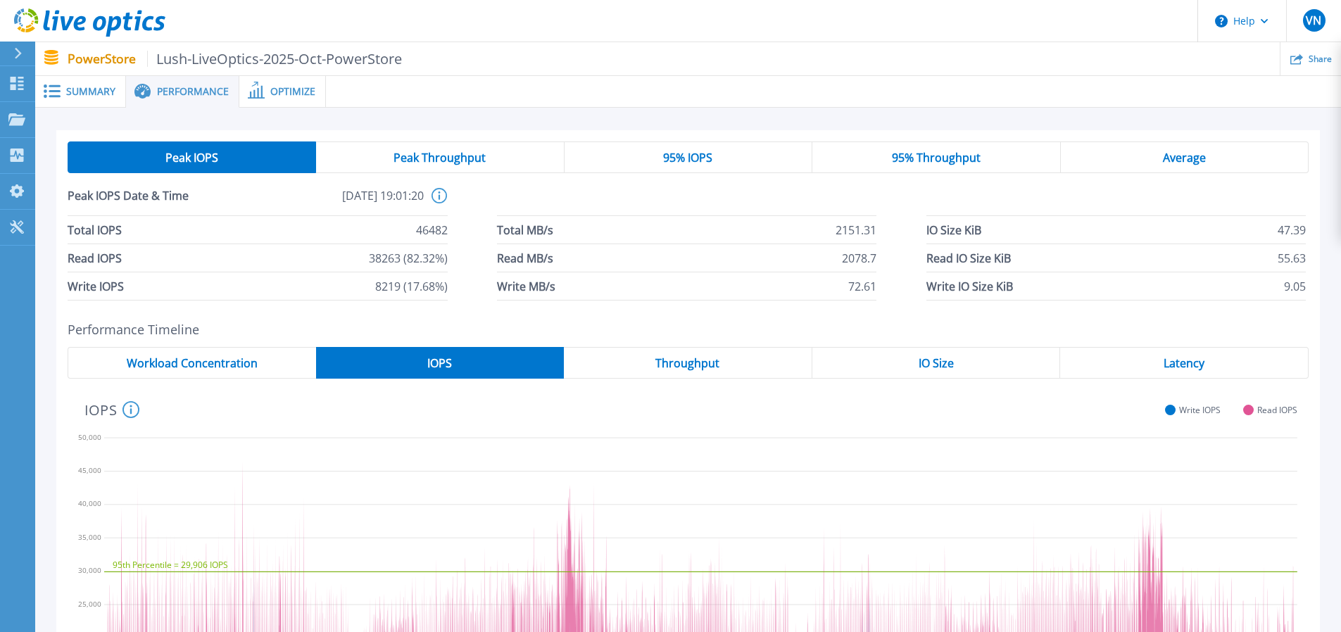
scroll to position [141, 0]
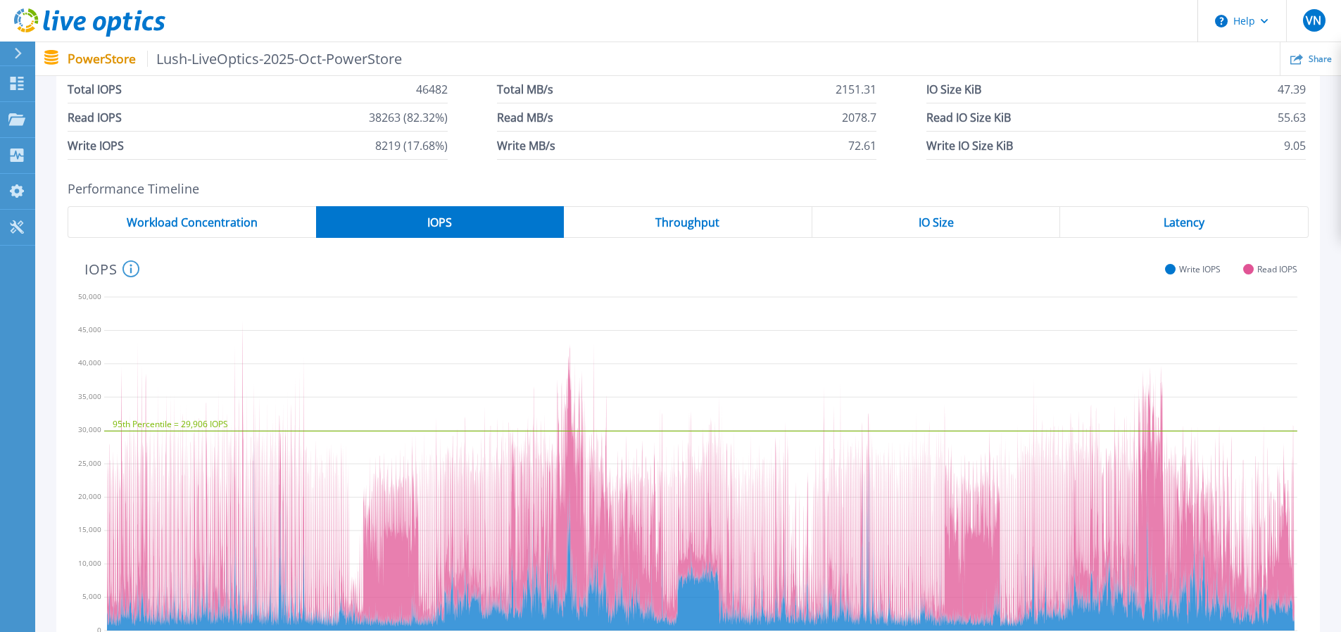
click at [687, 222] on span "Throughput" at bounding box center [687, 222] width 64 height 11
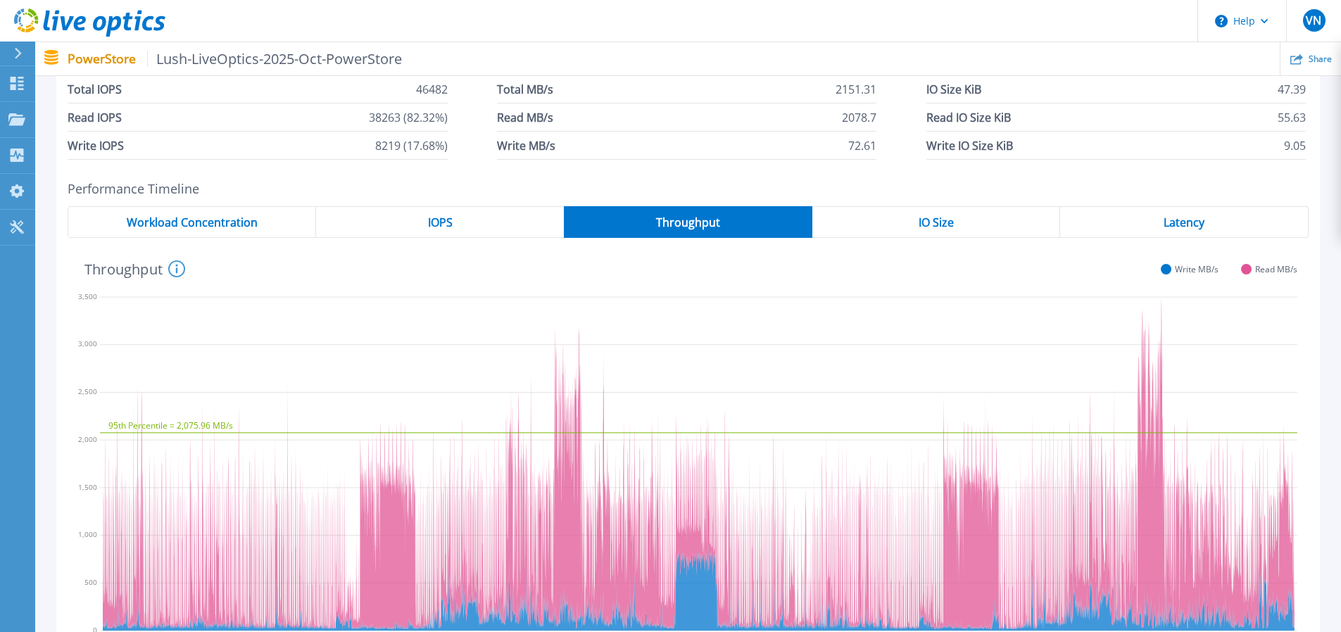
click at [426, 216] on div "IOPS" at bounding box center [440, 222] width 248 height 32
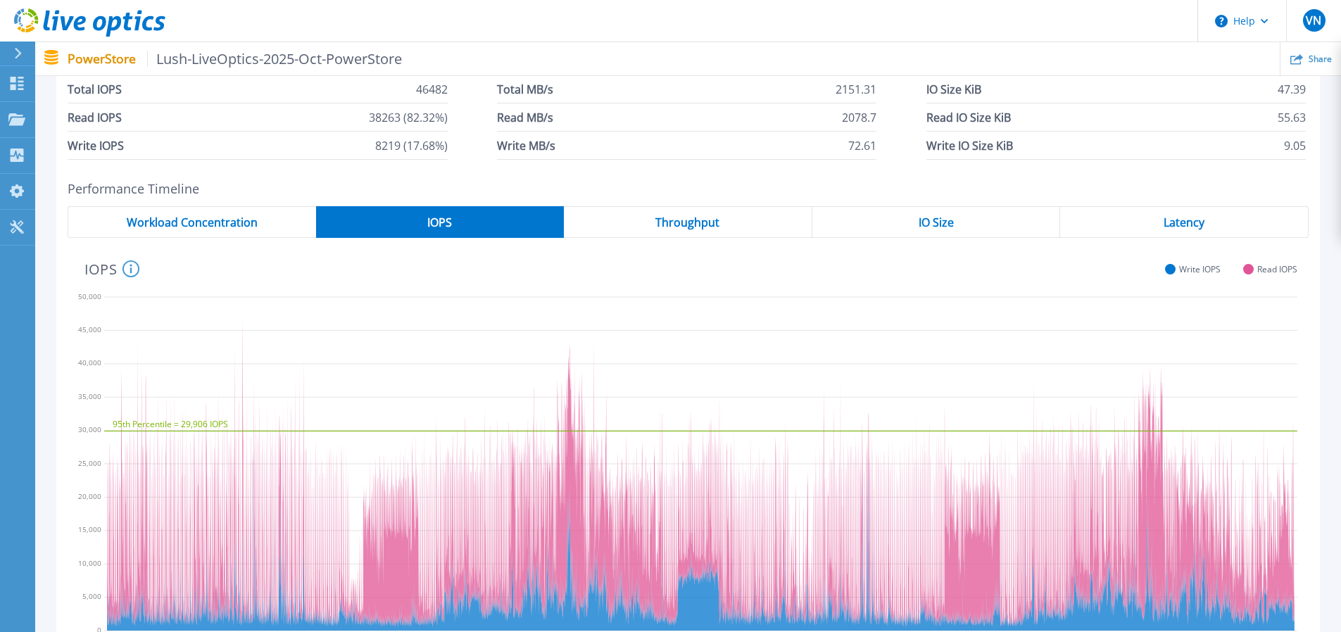
click at [955, 220] on div "IO Size" at bounding box center [936, 222] width 249 height 32
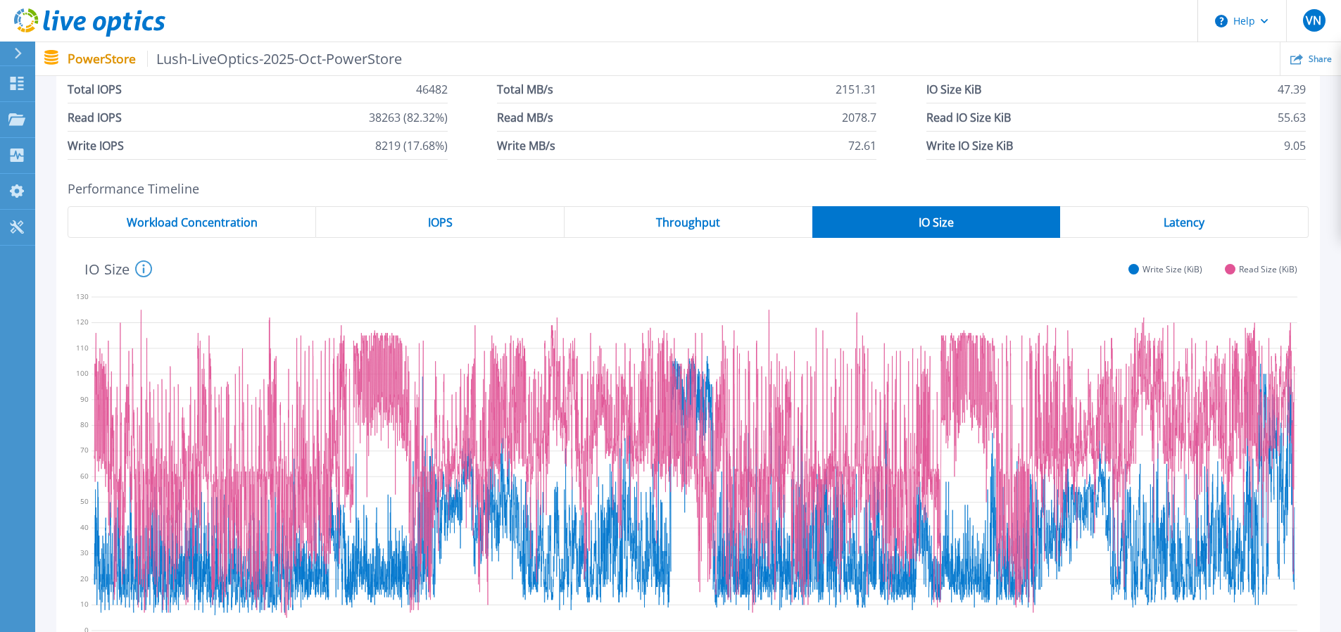
click at [1188, 225] on span "Latency" at bounding box center [1184, 222] width 41 height 11
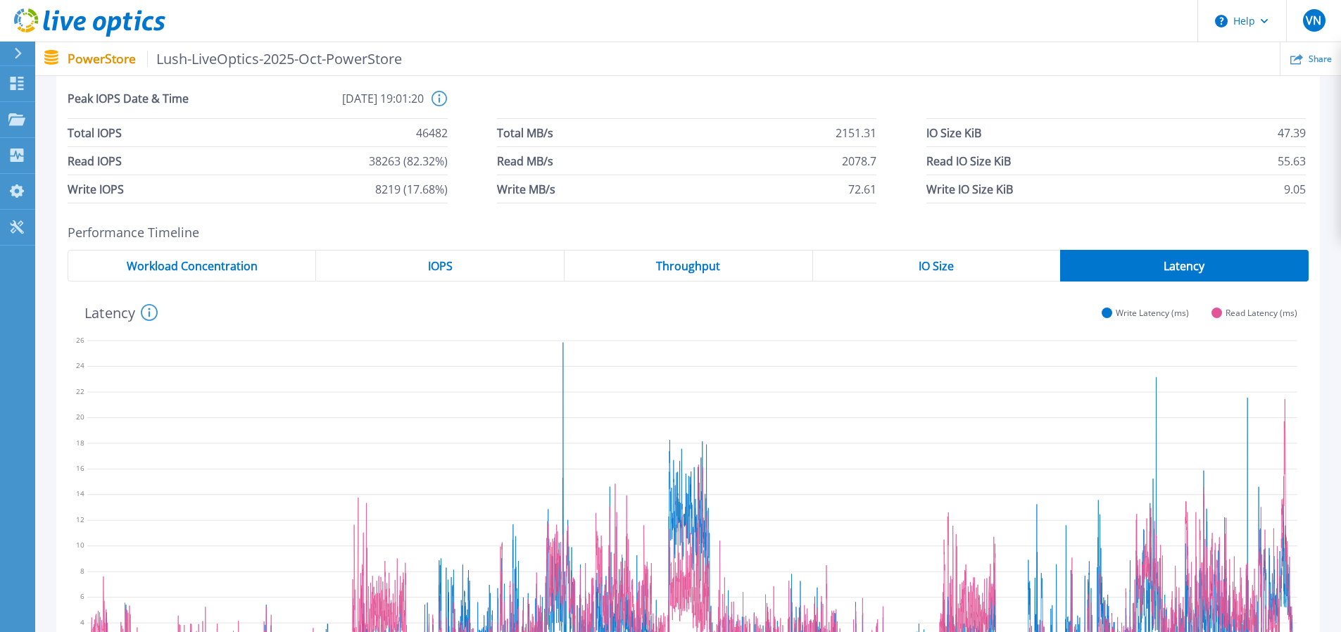
scroll to position [27, 0]
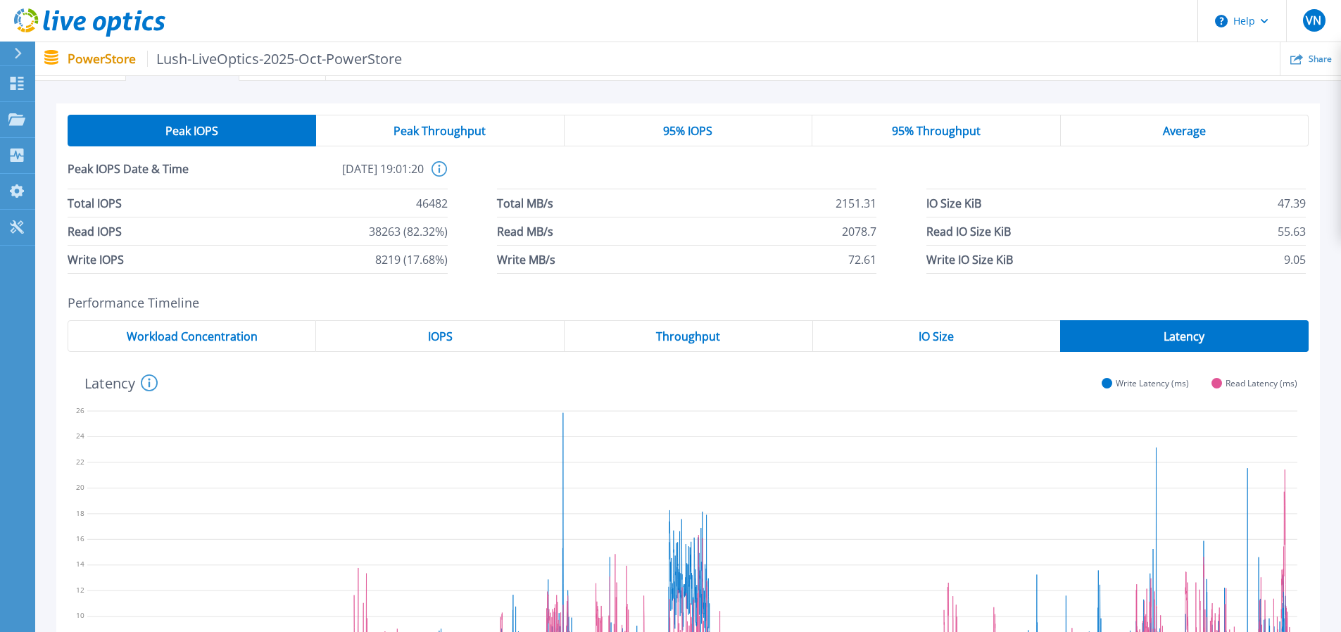
click at [1146, 136] on div "Average" at bounding box center [1185, 131] width 248 height 32
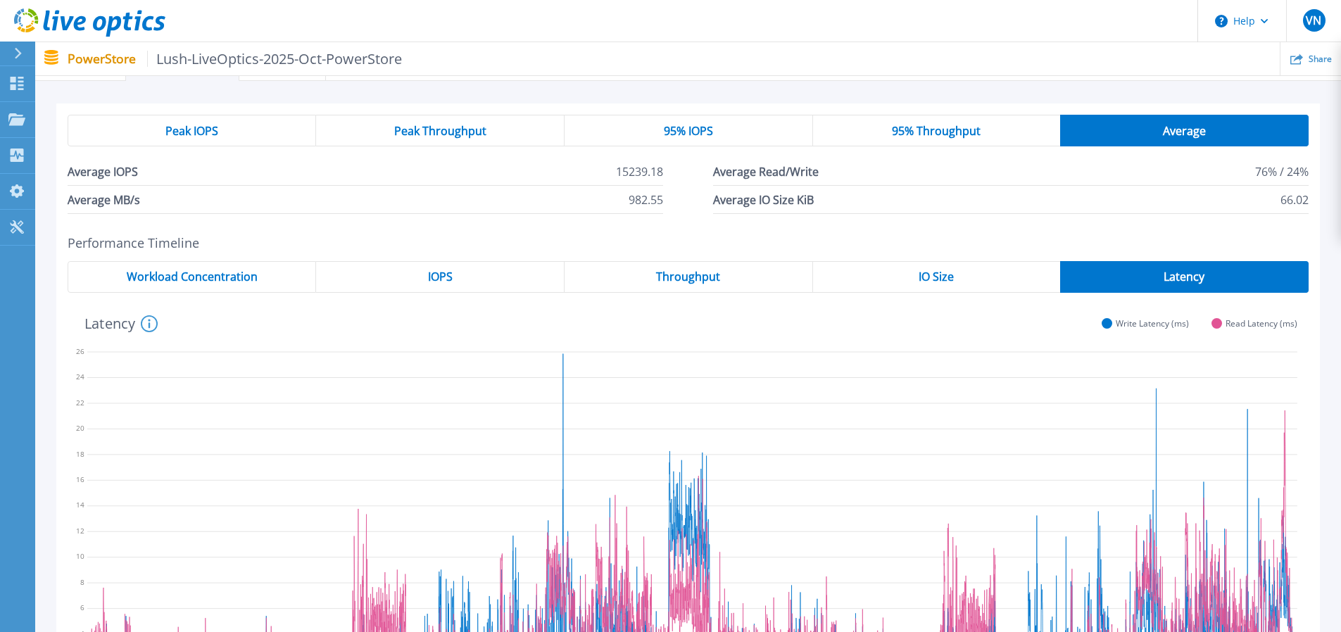
click at [957, 128] on span "95% Throughput" at bounding box center [936, 130] width 89 height 11
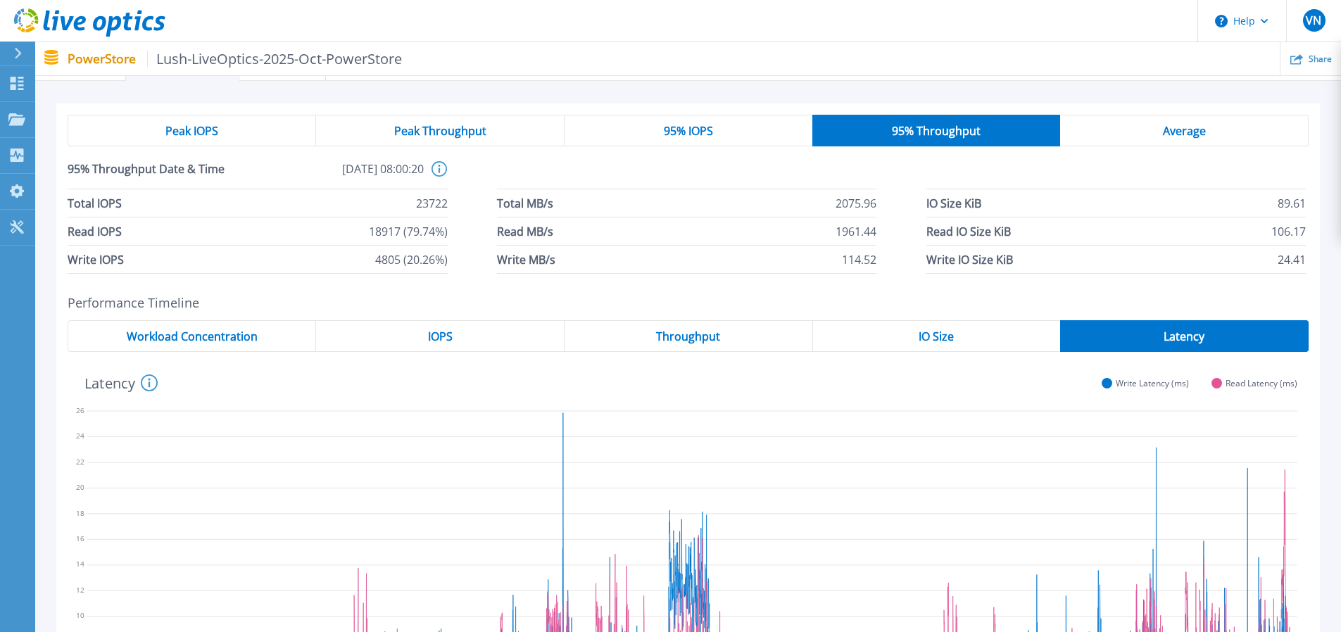
scroll to position [0, 0]
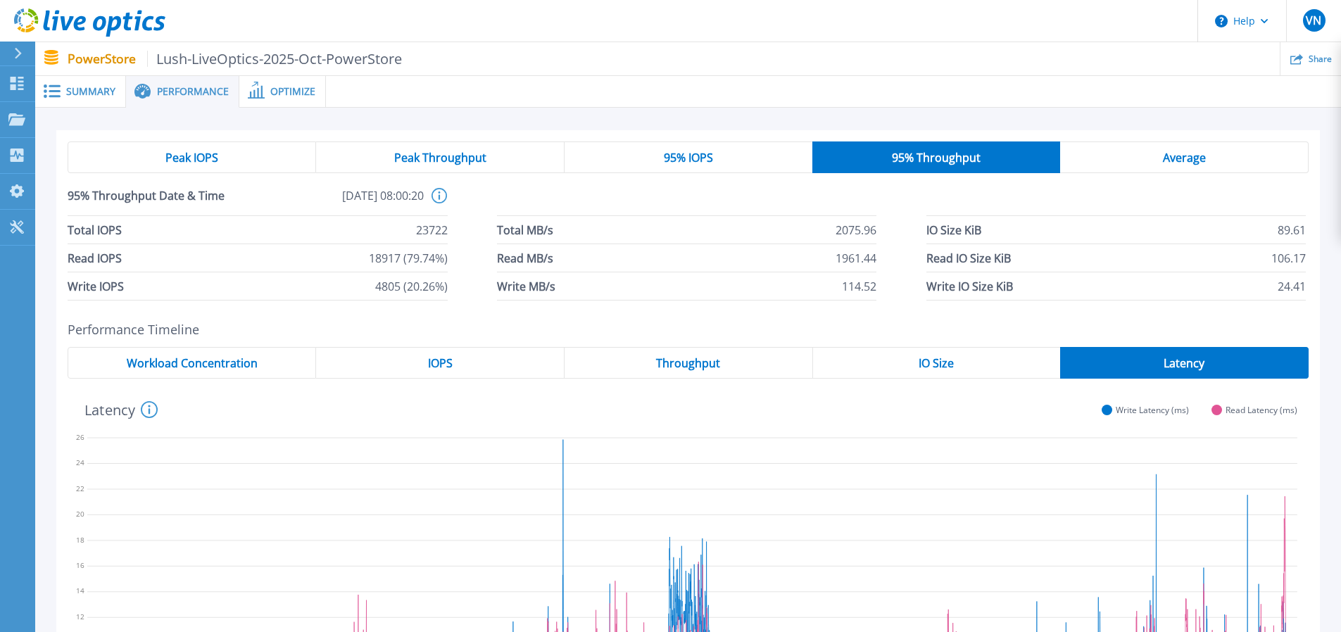
click at [703, 147] on div "95% IOPS" at bounding box center [689, 158] width 248 height 32
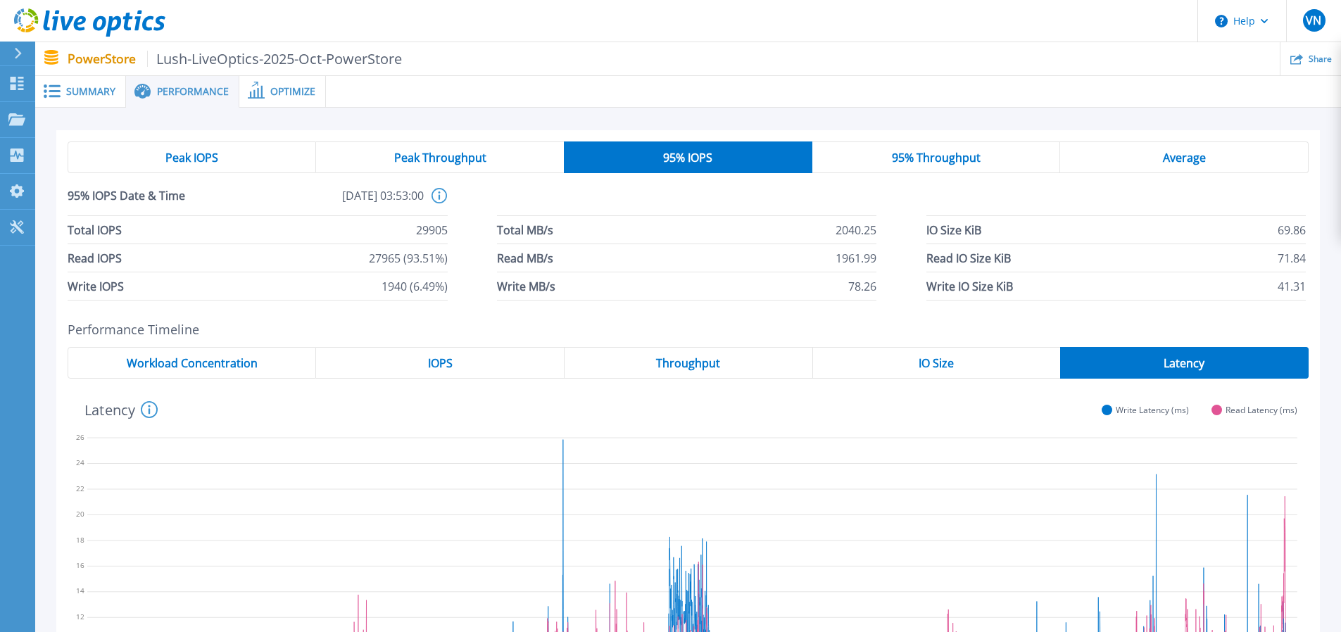
click at [454, 159] on span "Peak Throughput" at bounding box center [440, 157] width 92 height 11
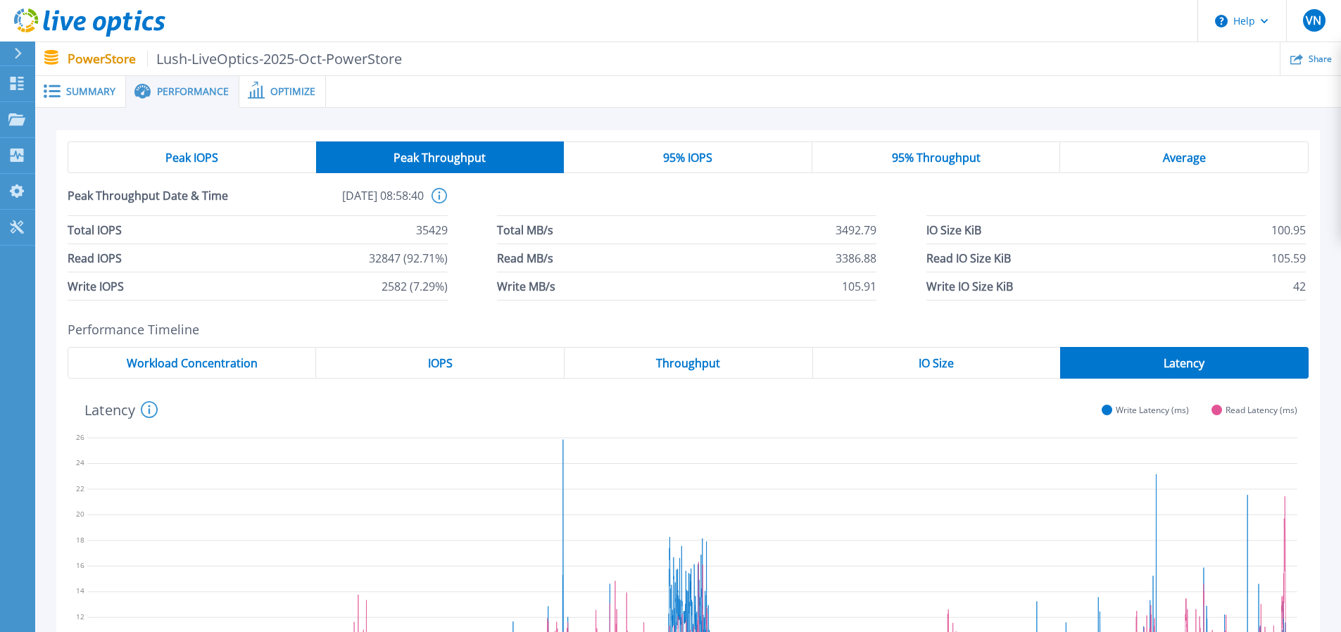
scroll to position [70, 0]
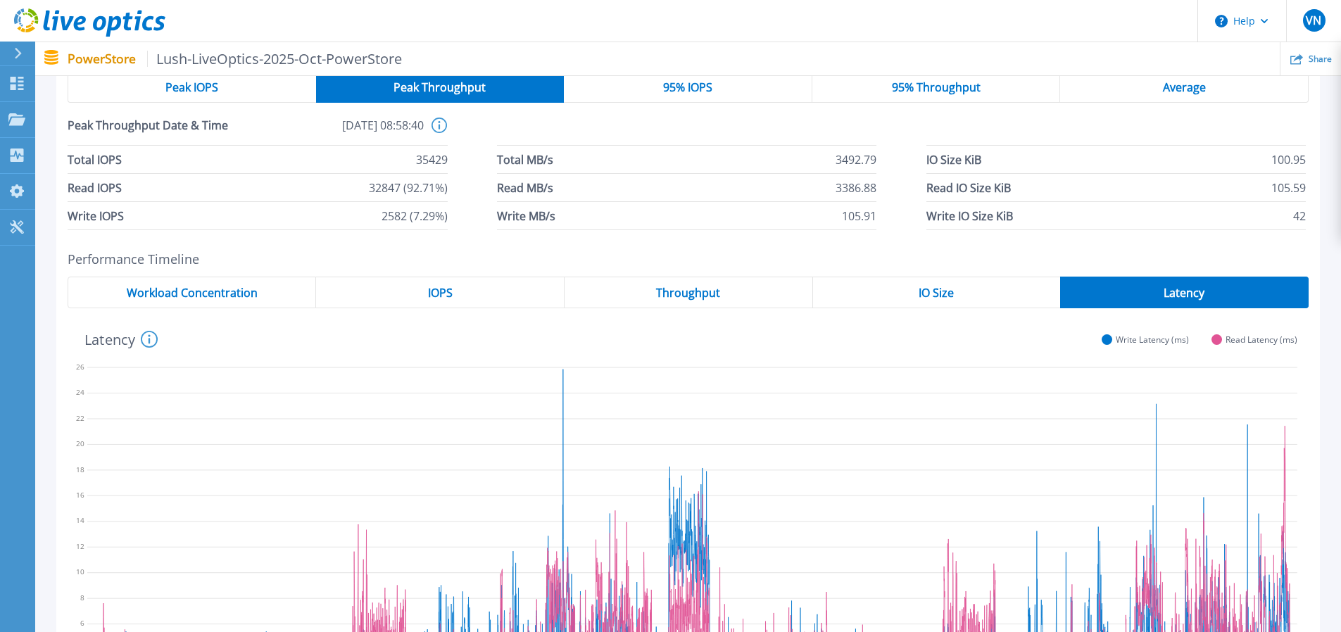
click at [710, 295] on span "Throughput" at bounding box center [688, 292] width 64 height 11
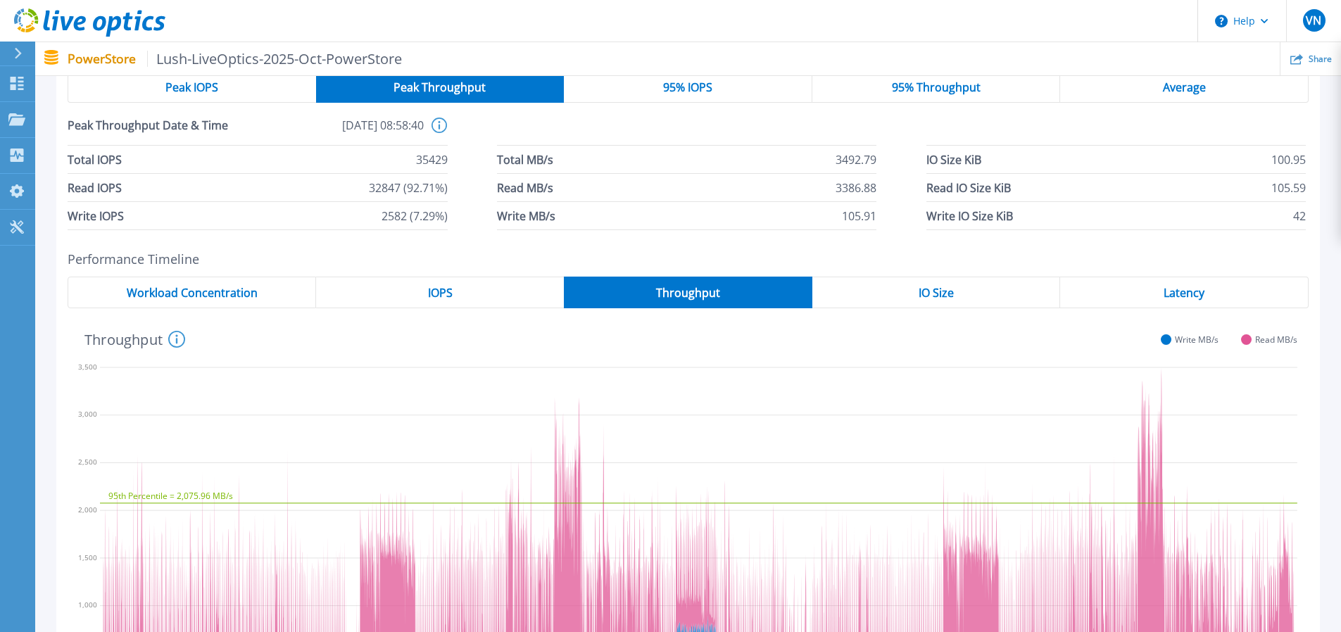
click at [183, 82] on span "Peak IOPS" at bounding box center [191, 87] width 53 height 11
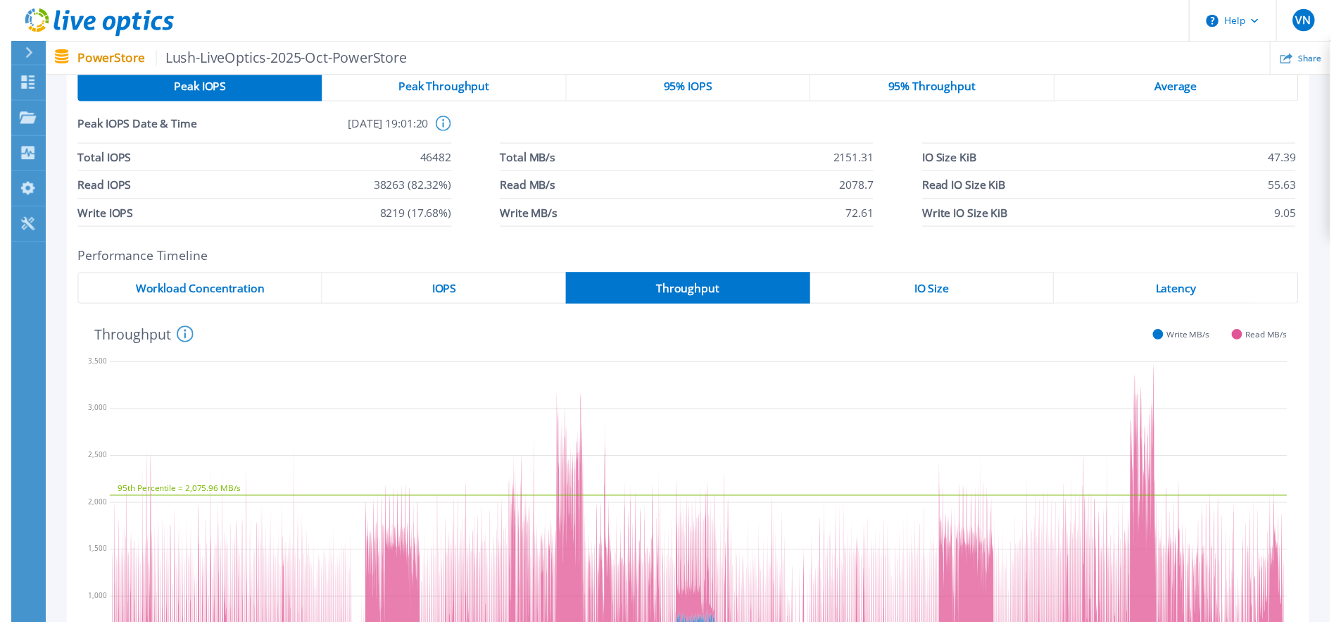
scroll to position [0, 0]
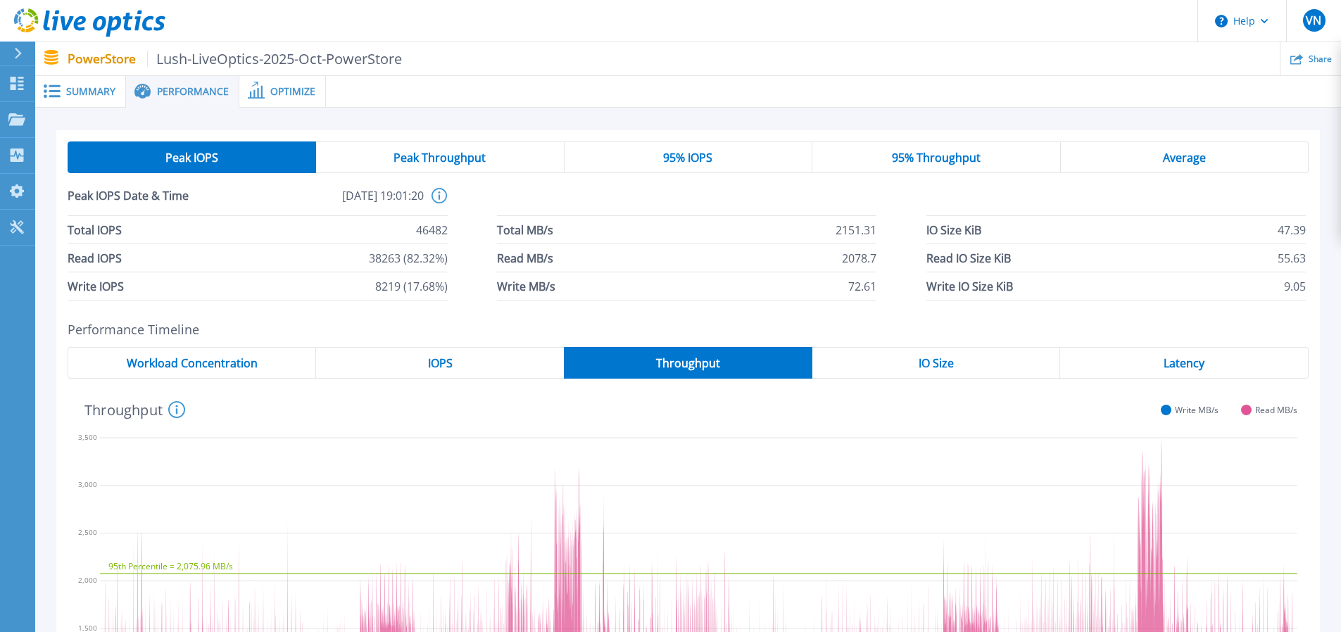
click at [283, 82] on div "Optimize" at bounding box center [282, 92] width 87 height 32
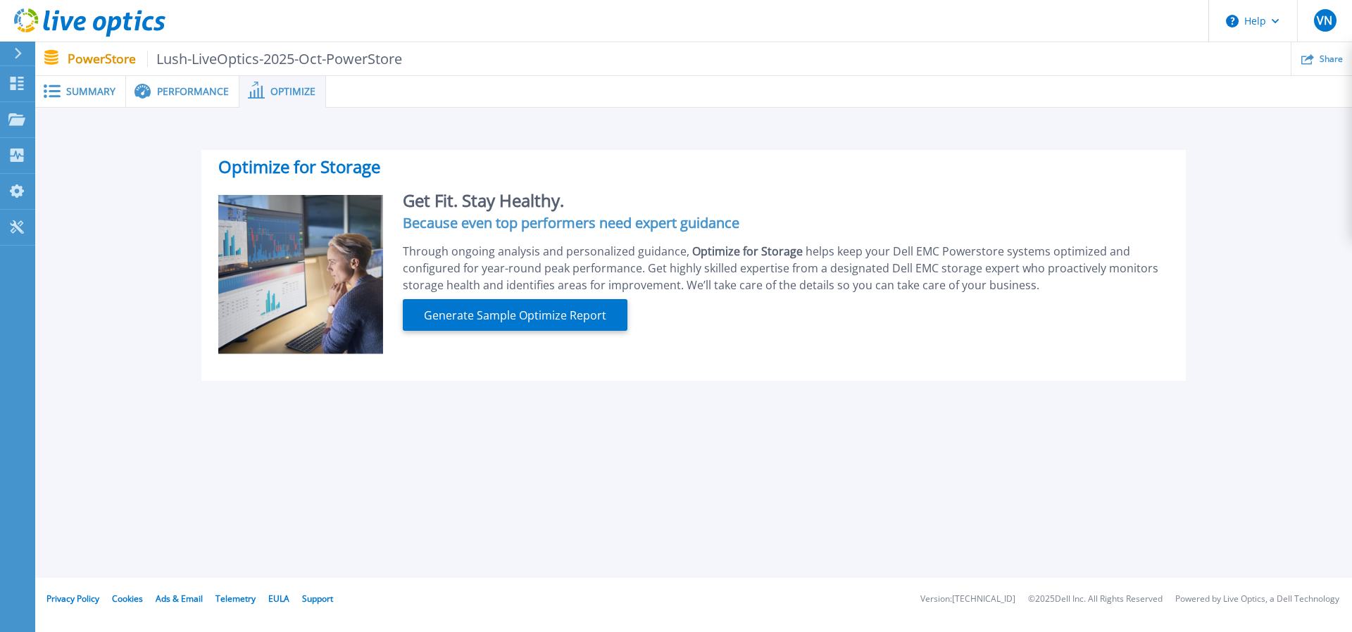
click at [89, 87] on span "Summary" at bounding box center [90, 92] width 49 height 10
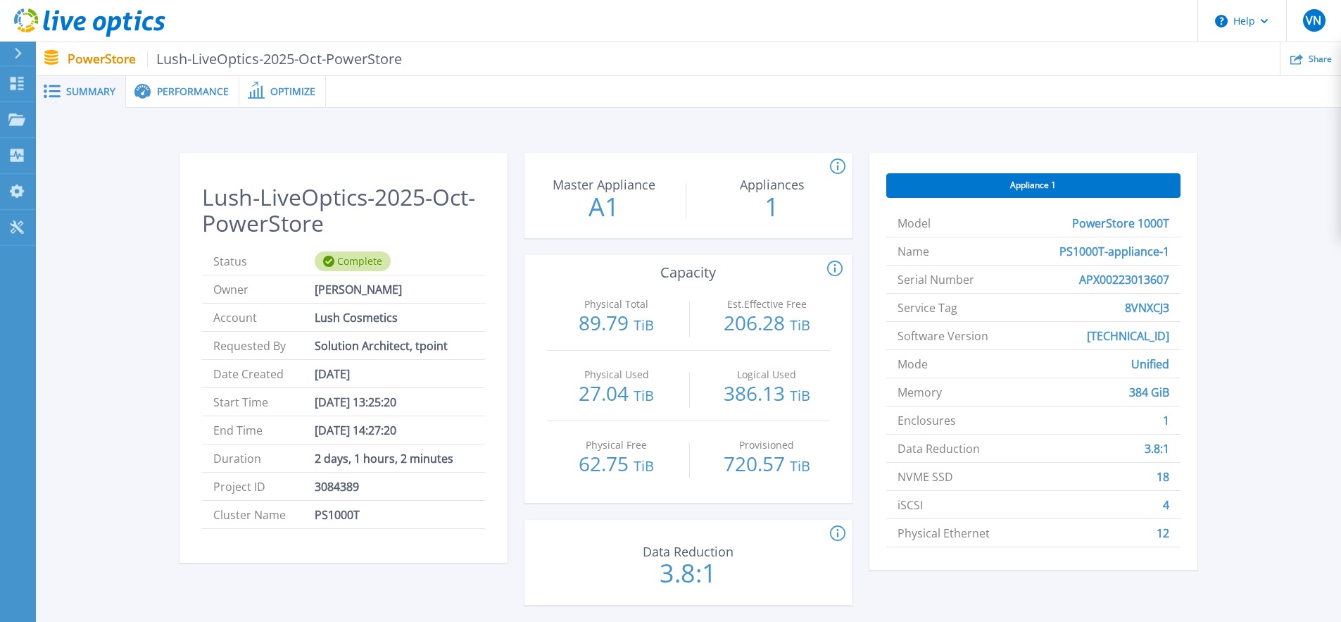
click at [94, 337] on div "Lush-LiveOptics-2025-Oct-PowerStore Status Complete Owner Vipin Nuna Account Lu…" at bounding box center [688, 381] width 1264 height 503
click at [87, 60] on p "PowerStore Lush-LiveOptics-2025-Oct-PowerStore" at bounding box center [235, 59] width 335 height 16
click at [18, 118] on icon at bounding box center [16, 119] width 17 height 12
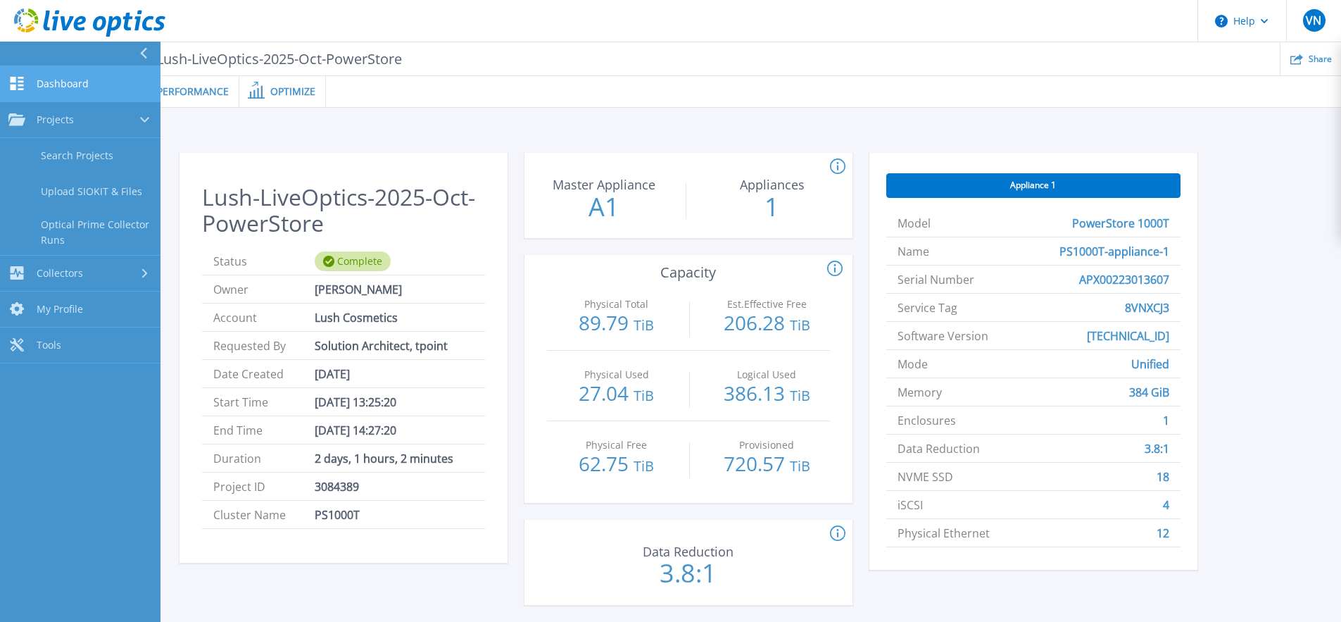
click at [24, 84] on icon at bounding box center [16, 83] width 17 height 13
